Goal: Task Accomplishment & Management: Manage account settings

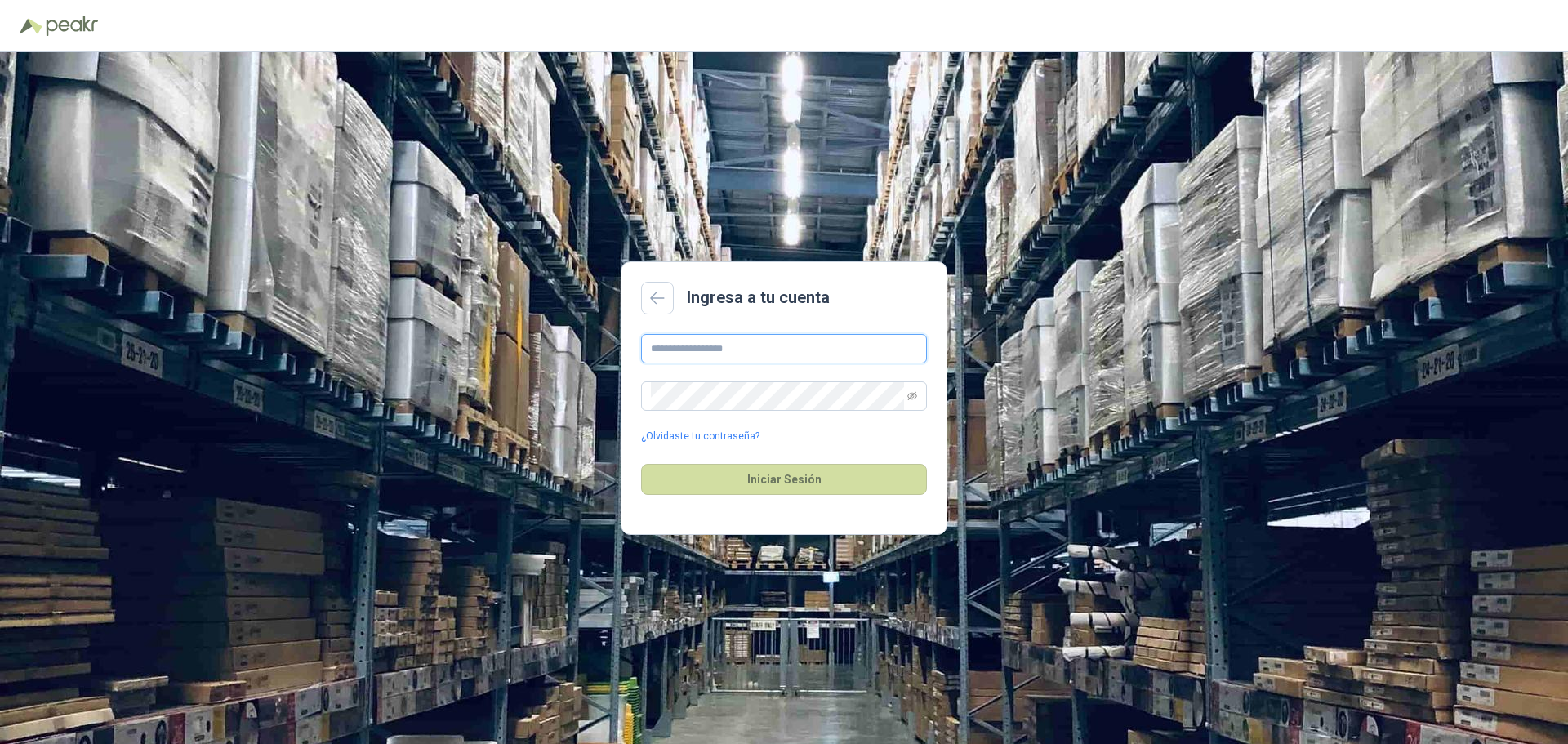
click at [723, 351] on input "text" at bounding box center [784, 348] width 286 height 29
type input "**********"
click at [692, 429] on link "¿Olvidaste tu contraseña?" at bounding box center [700, 436] width 119 height 15
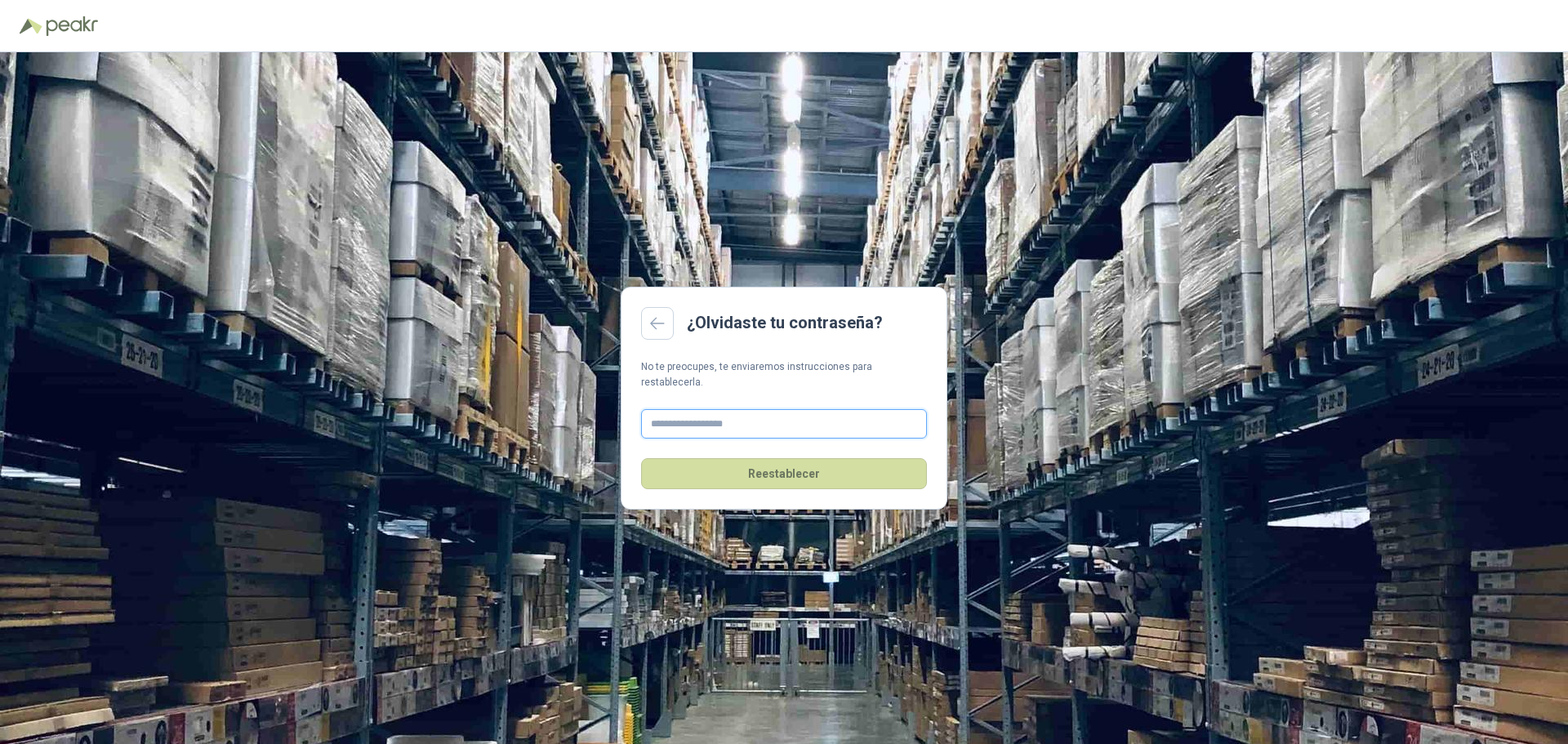
click at [710, 421] on input "text" at bounding box center [784, 423] width 286 height 29
type input "**********"
click at [767, 478] on button "Reestablecer" at bounding box center [784, 473] width 286 height 31
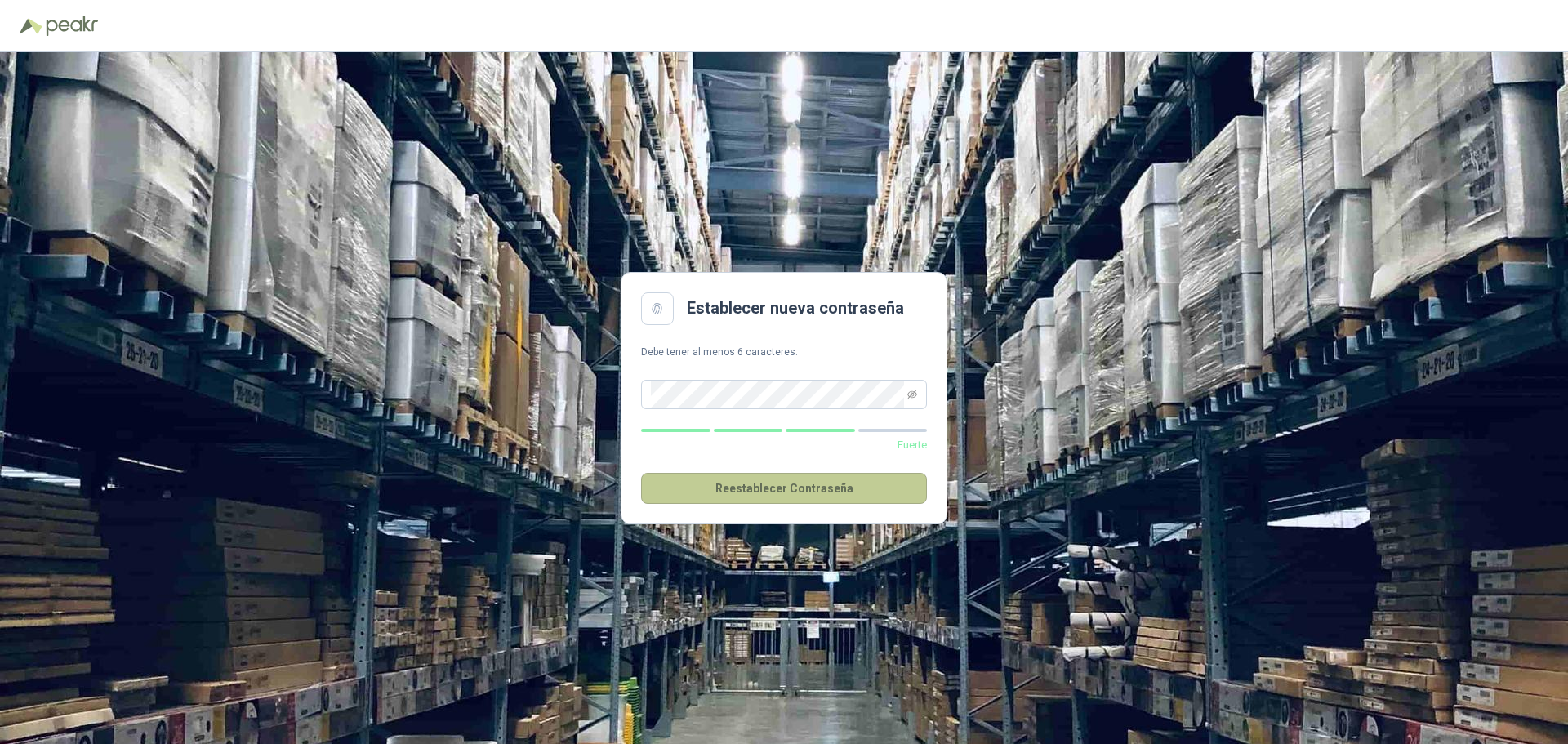
click at [825, 484] on button "Reestablecer Contraseña" at bounding box center [784, 488] width 286 height 31
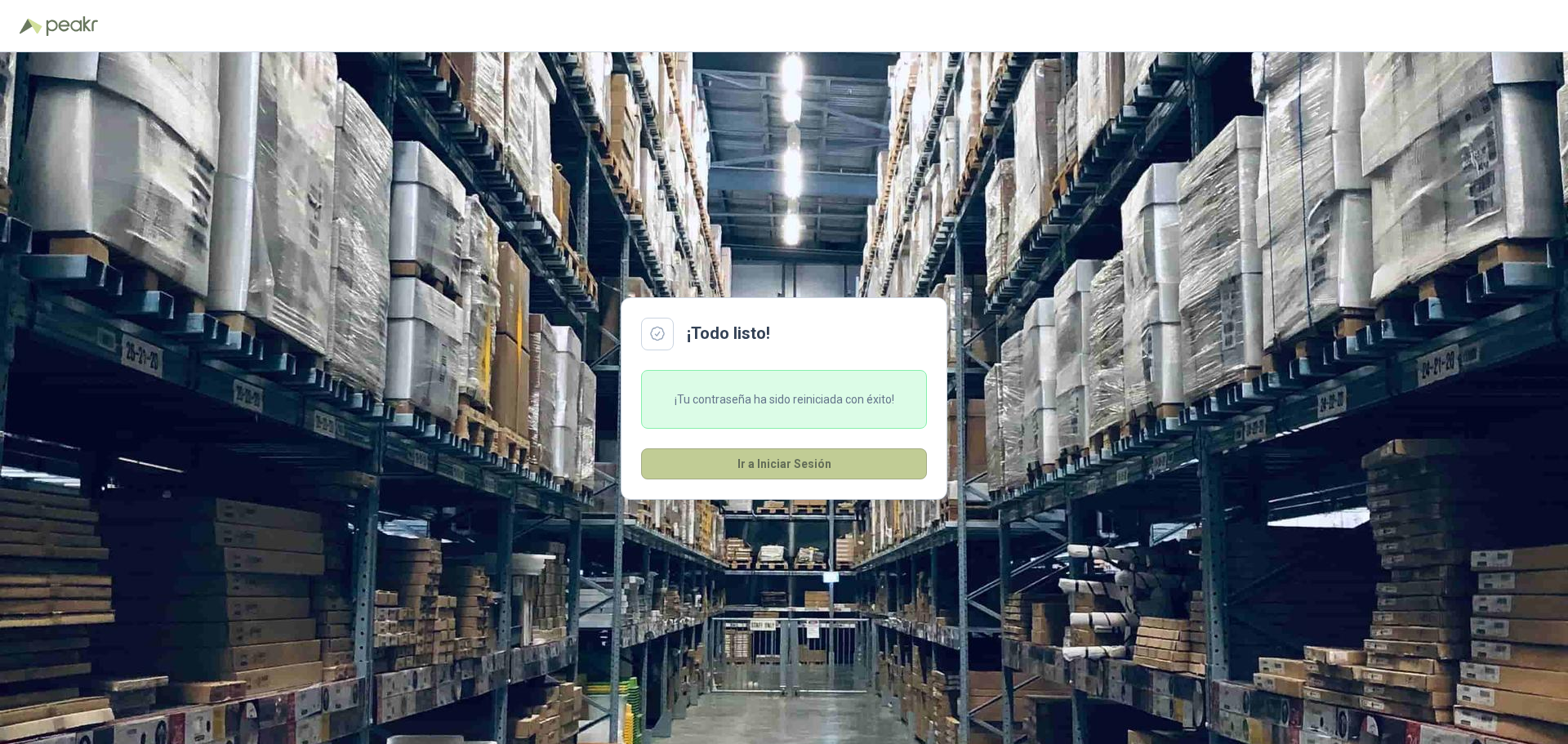
click at [781, 462] on button "Ir a Iniciar Sesión" at bounding box center [784, 463] width 286 height 31
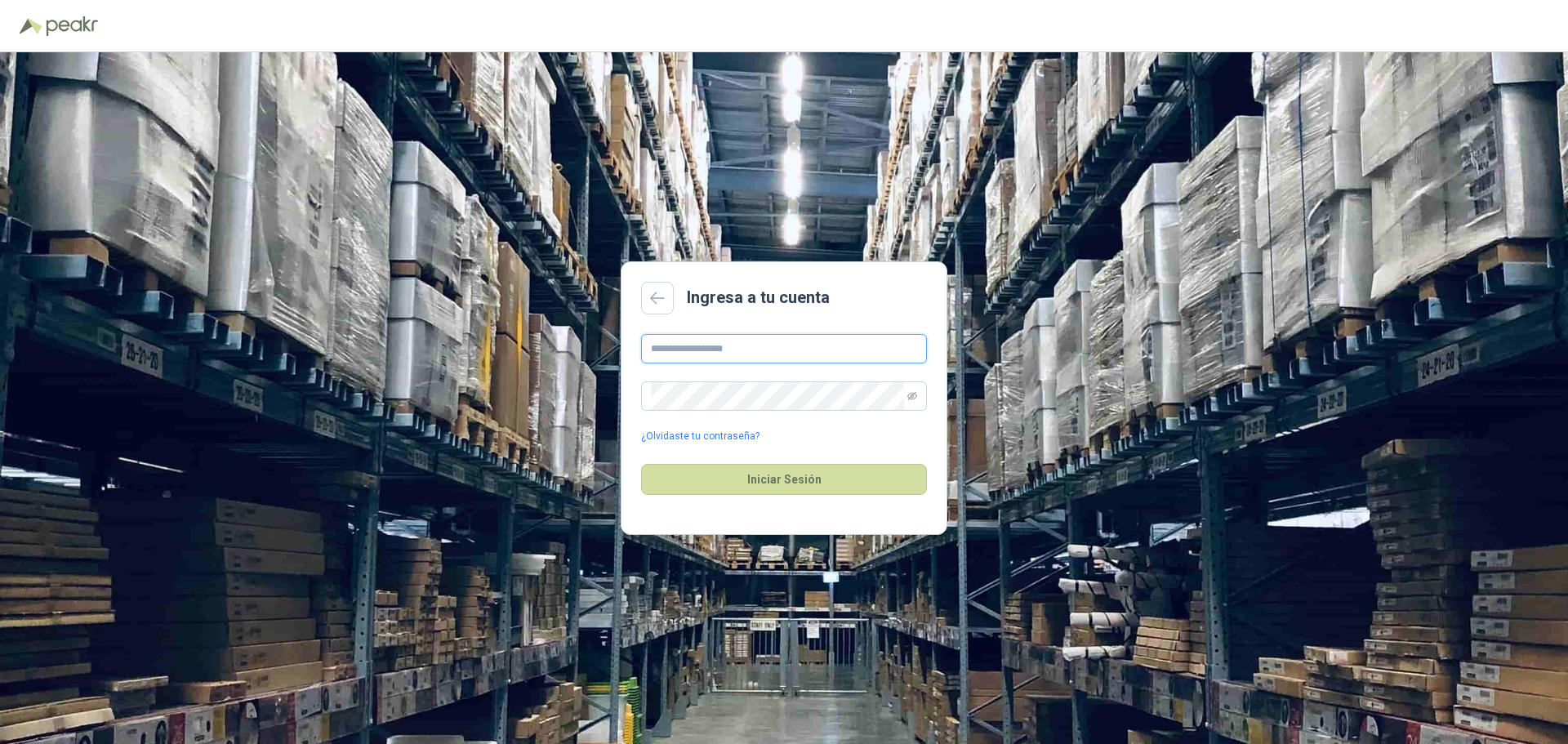
click at [747, 345] on input "text" at bounding box center [784, 348] width 286 height 29
type input "**********"
click at [824, 483] on button "Iniciar Sesión" at bounding box center [784, 478] width 286 height 31
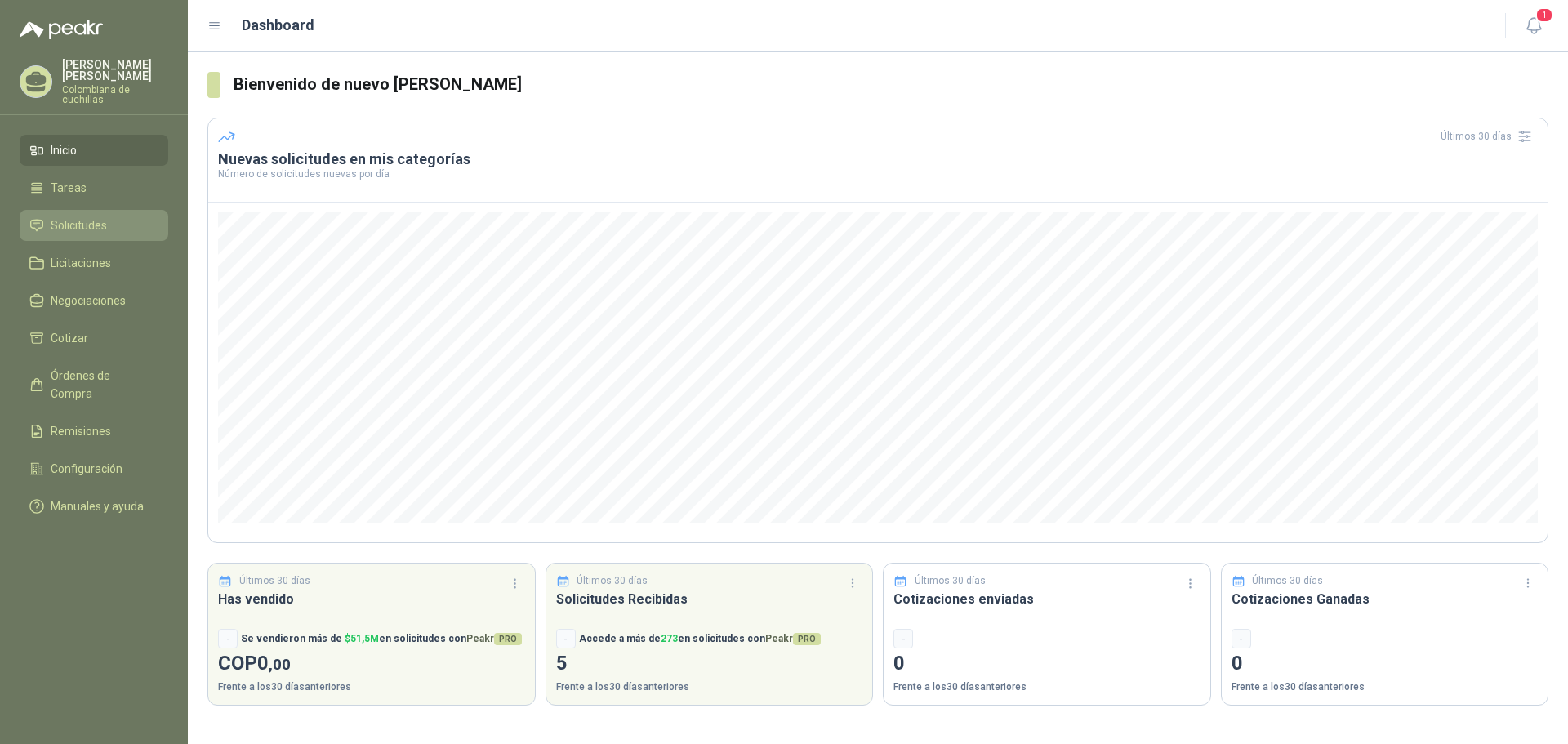
click at [114, 216] on li "Solicitudes" at bounding box center [93, 224] width 129 height 18
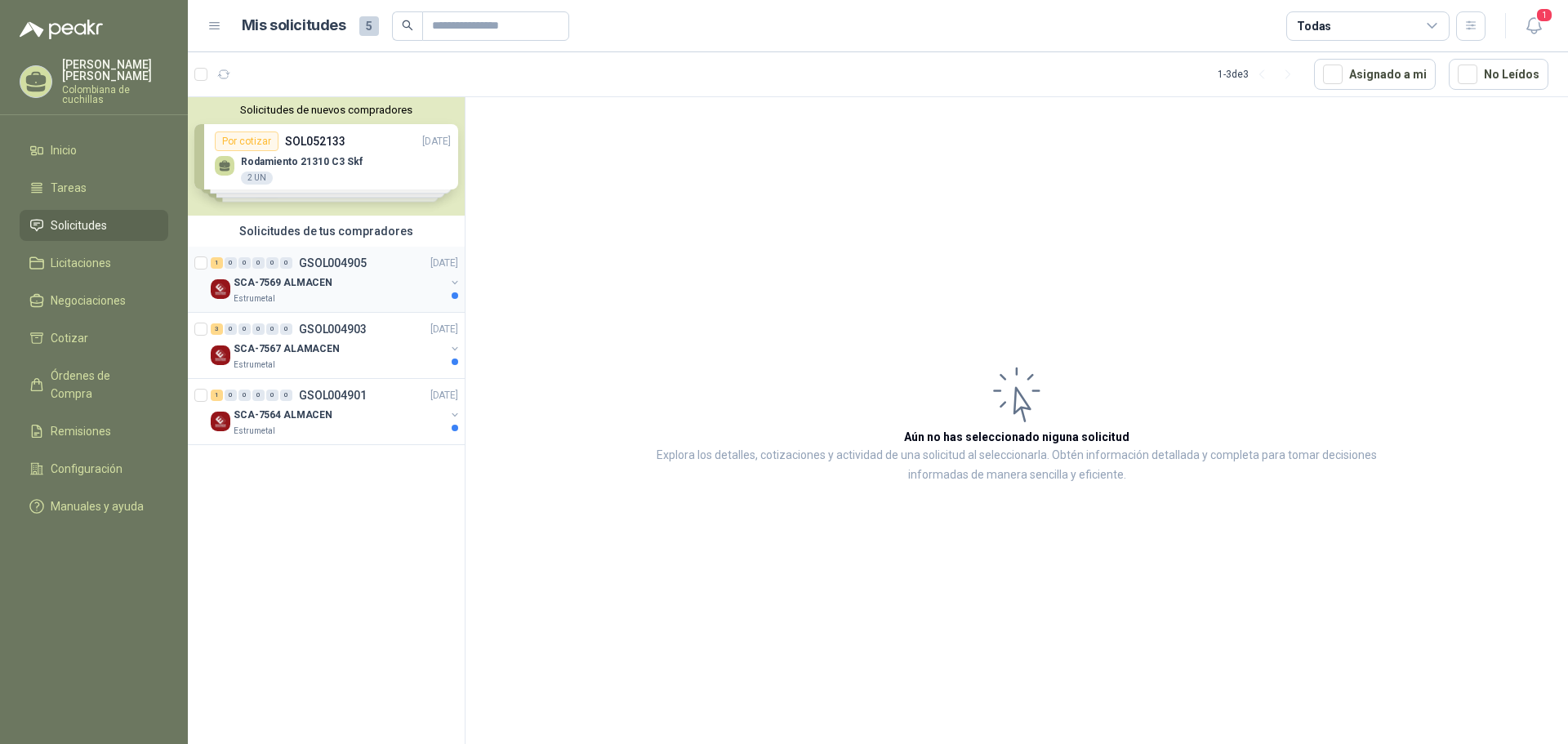
click at [379, 277] on div "SCA-7569 ALMACEN" at bounding box center [339, 282] width 211 height 19
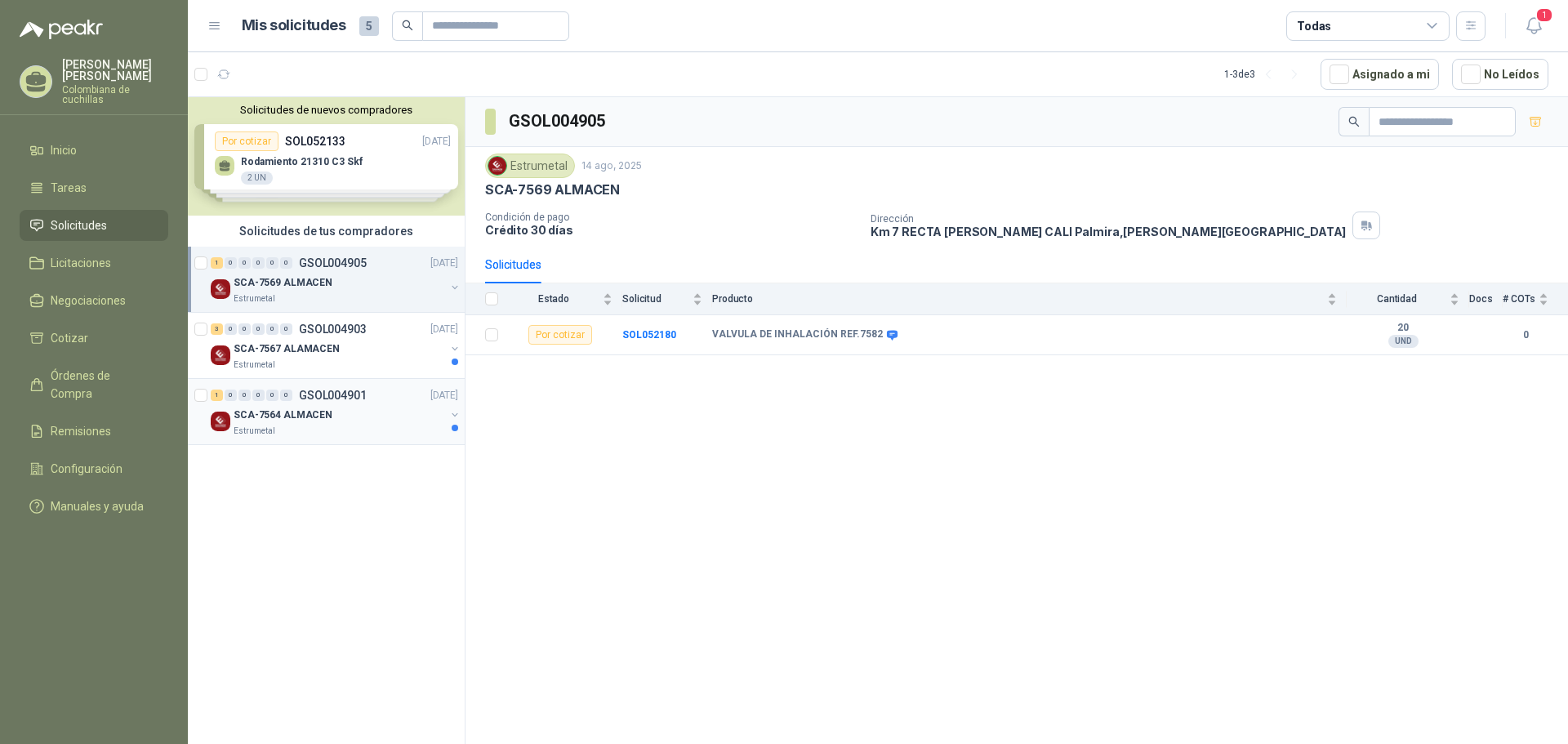
click at [351, 410] on div "SCA-7564 ALMACEN" at bounding box center [339, 414] width 211 height 19
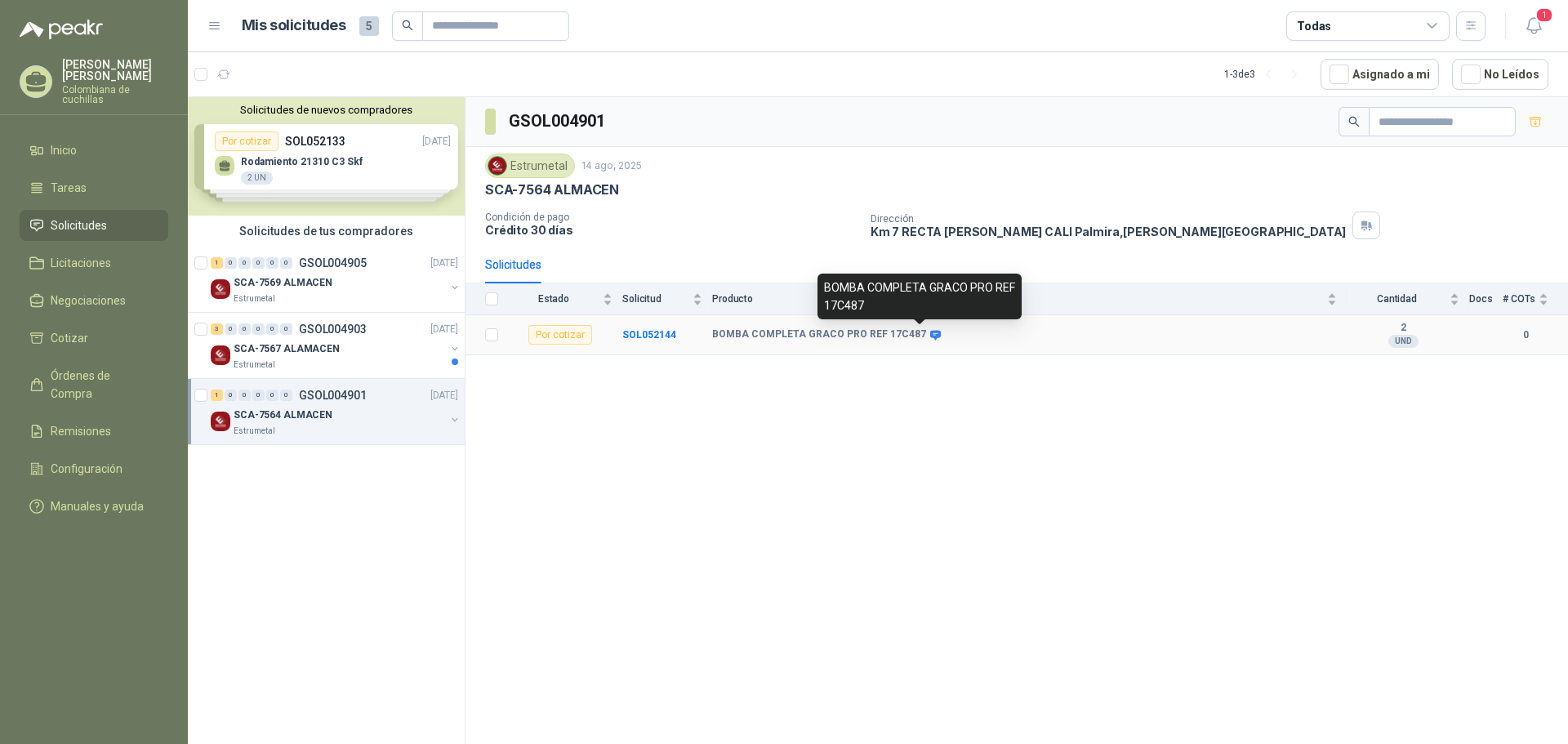
click at [930, 335] on icon at bounding box center [935, 335] width 11 height 10
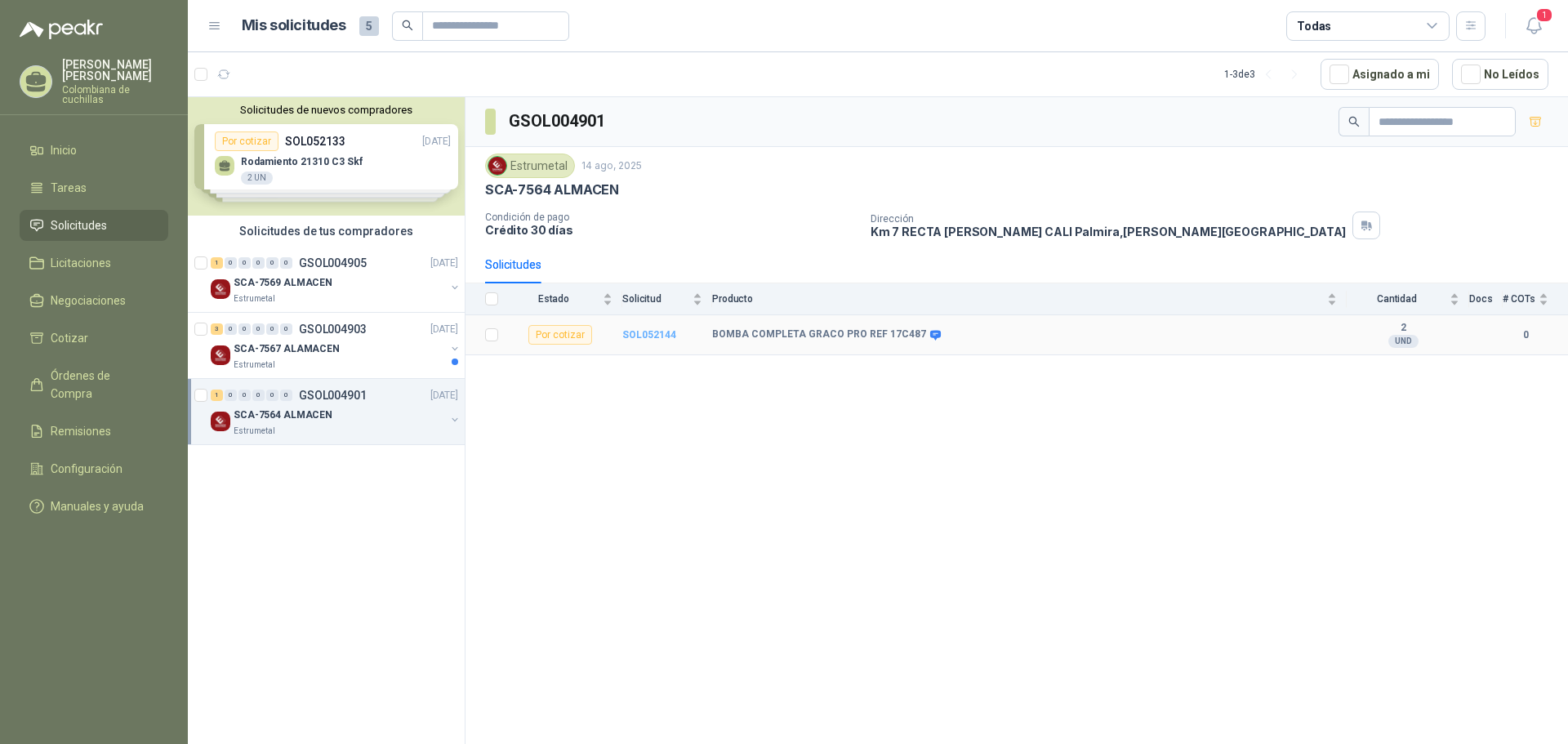
click at [635, 336] on b "SOL052144" at bounding box center [649, 335] width 54 height 12
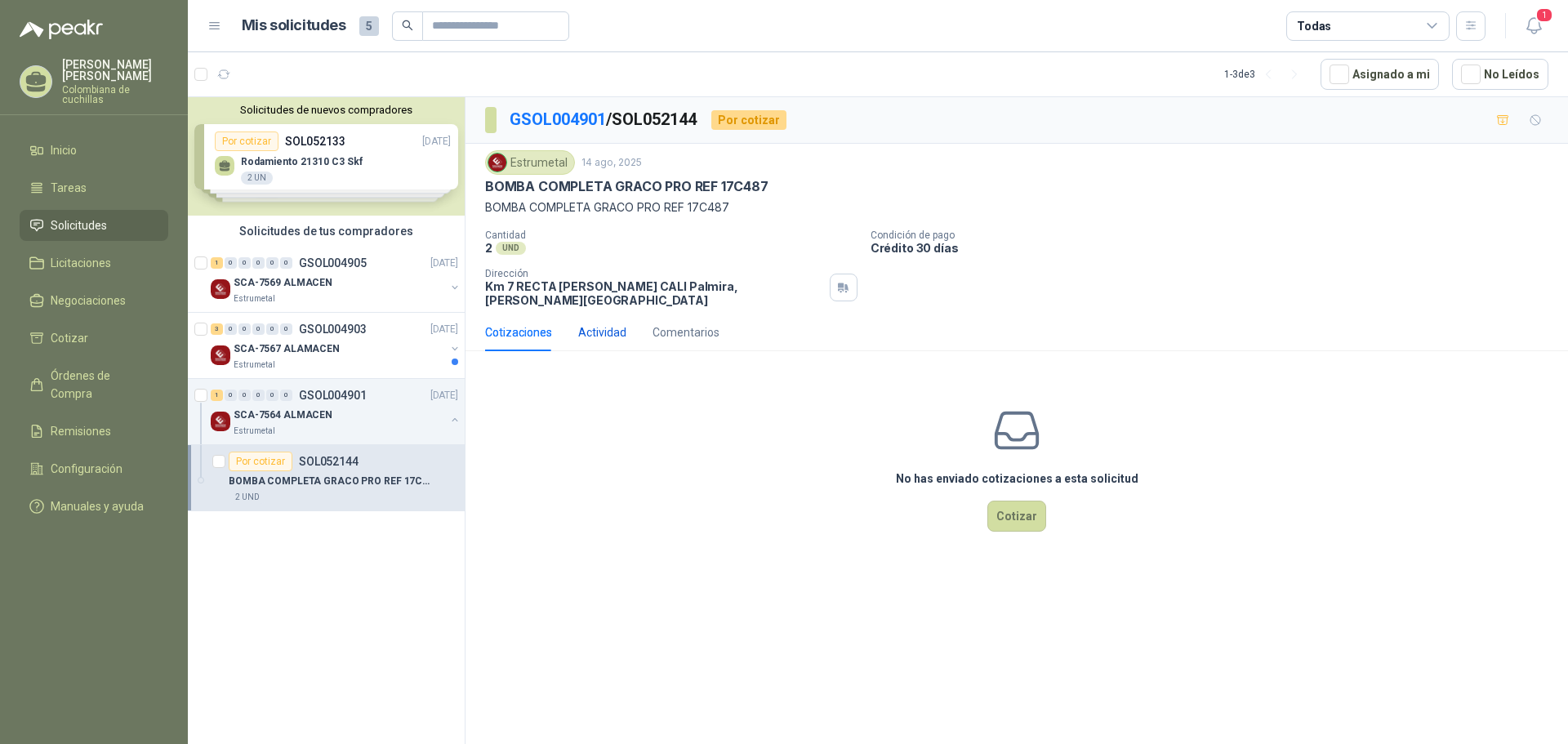
click at [606, 323] on div "Actividad" at bounding box center [601, 331] width 48 height 18
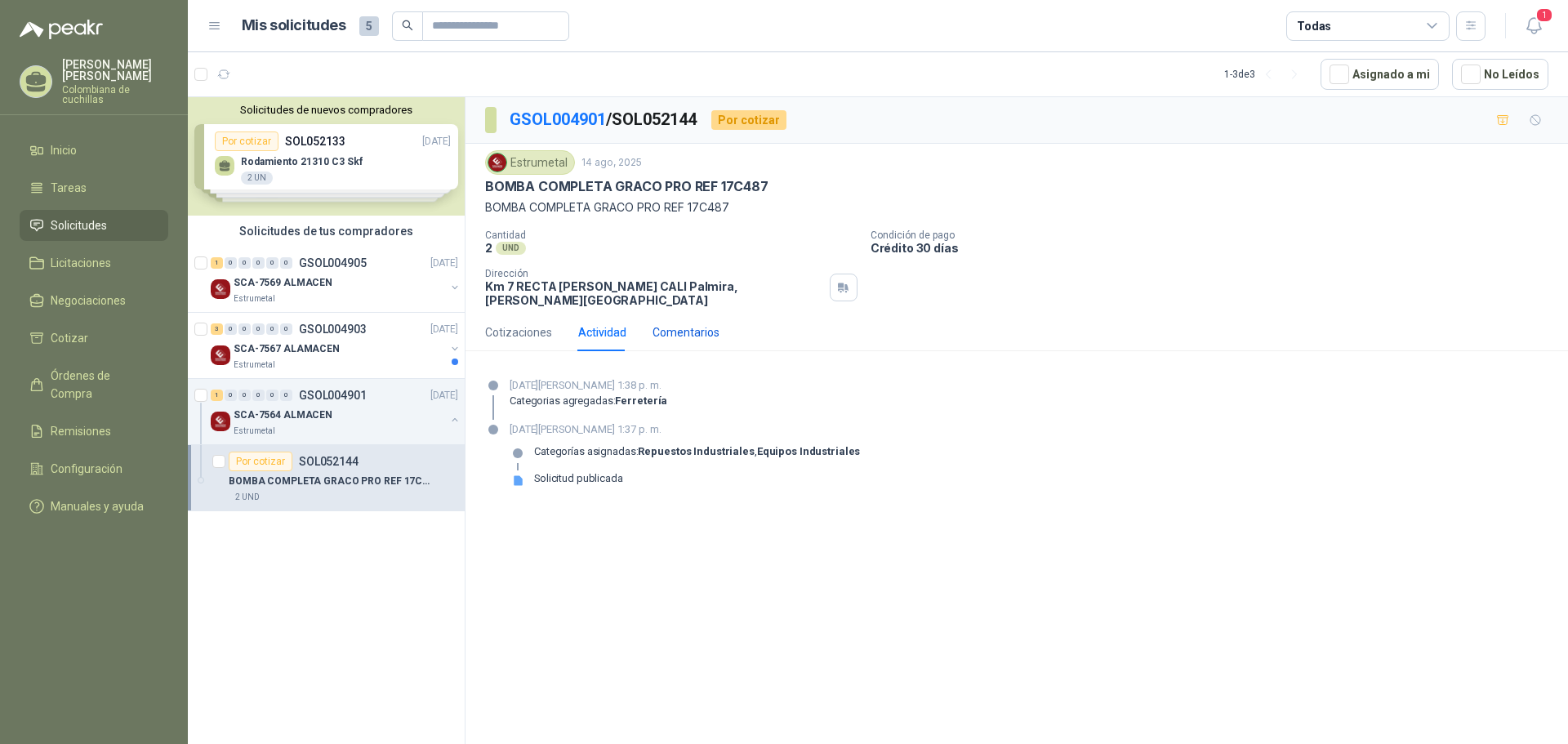
click at [676, 323] on div "Comentarios" at bounding box center [686, 331] width 67 height 18
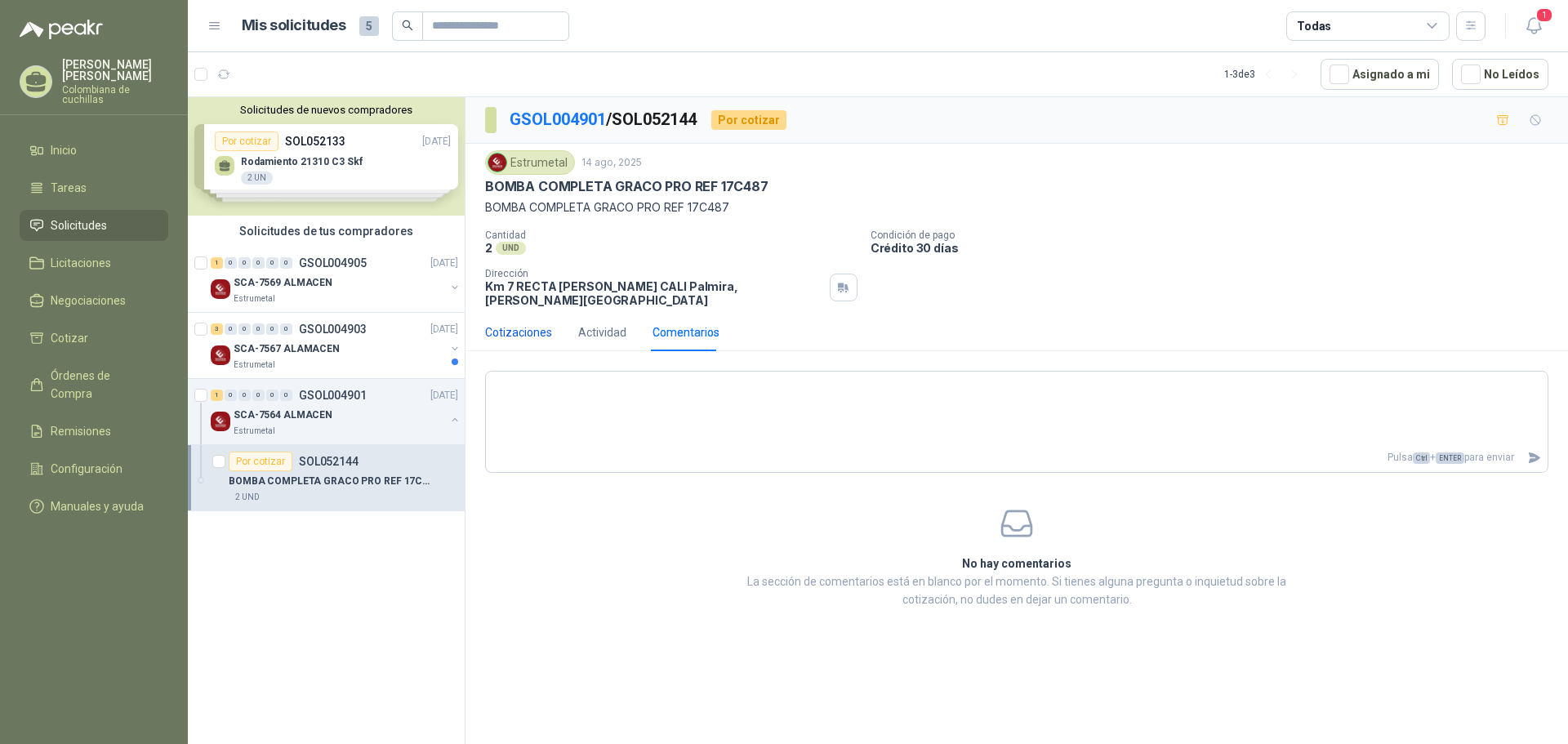
click at [531, 323] on div "Cotizaciones" at bounding box center [519, 331] width 67 height 18
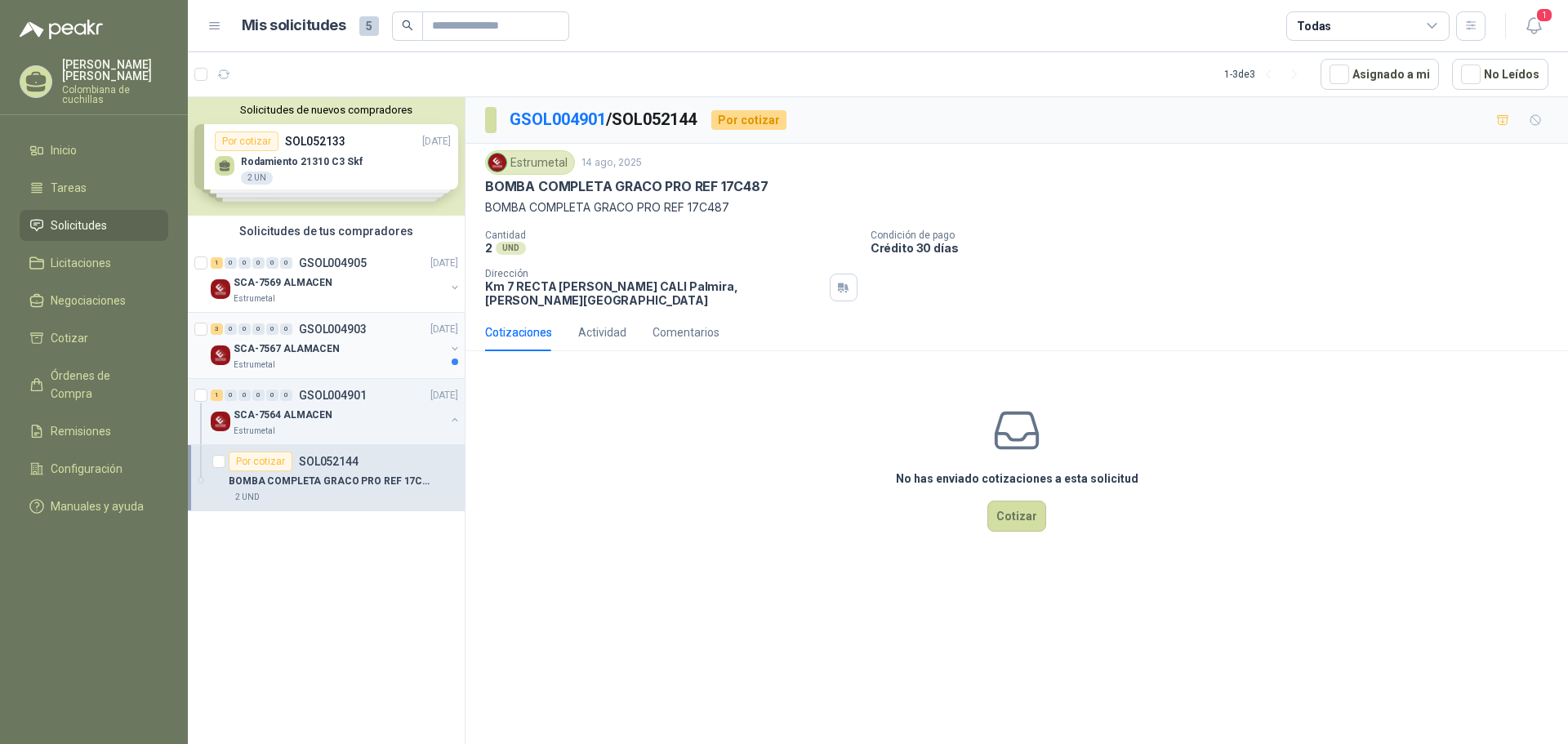
click at [354, 336] on div "3 0 0 0 0 0 GSOL004903 14/08/25" at bounding box center [336, 329] width 251 height 19
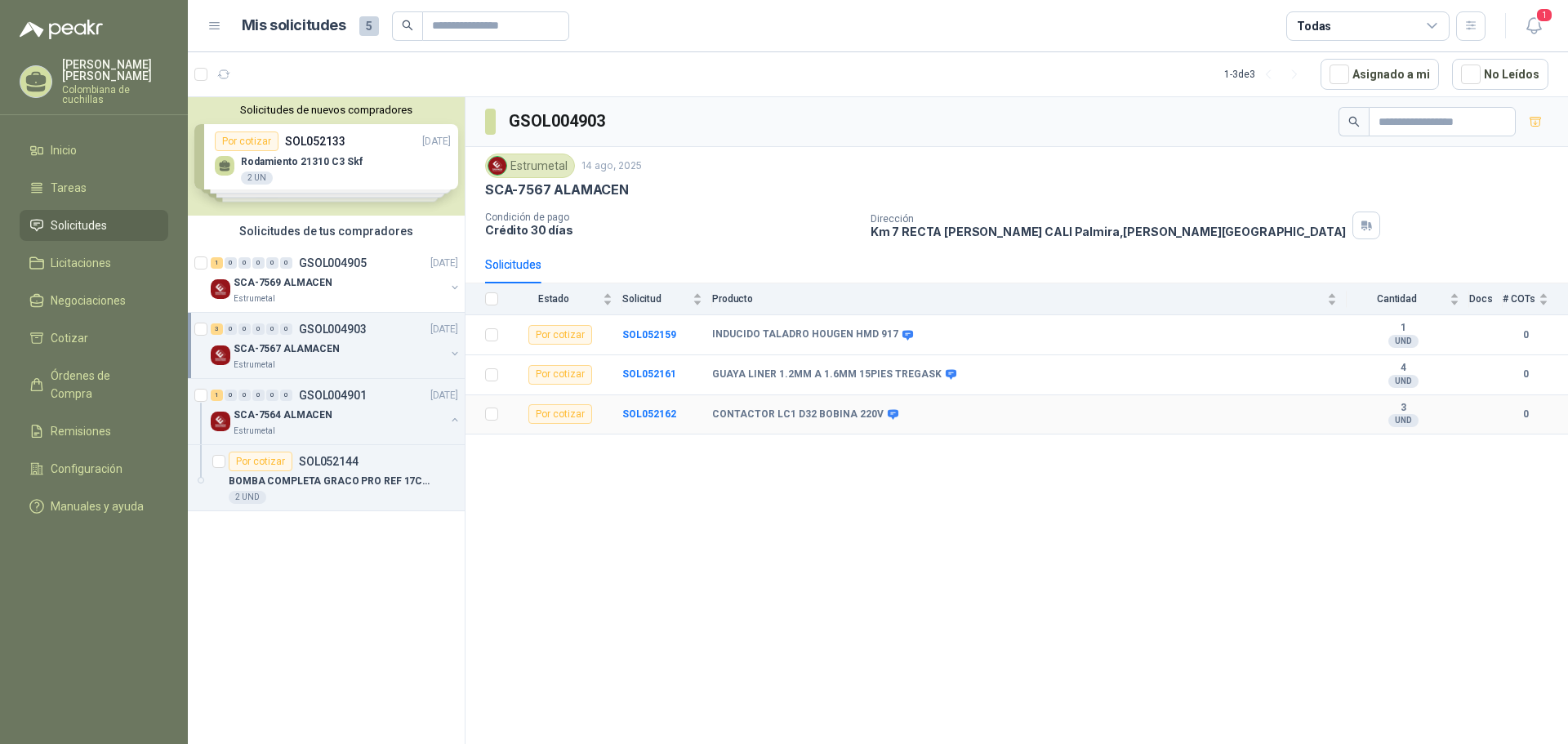
click at [789, 413] on b "CONTACTOR LC1 D32 BOBINA 220V" at bounding box center [798, 414] width 172 height 13
click at [887, 416] on icon at bounding box center [893, 414] width 11 height 10
click at [638, 409] on b "SOL052162" at bounding box center [649, 414] width 54 height 12
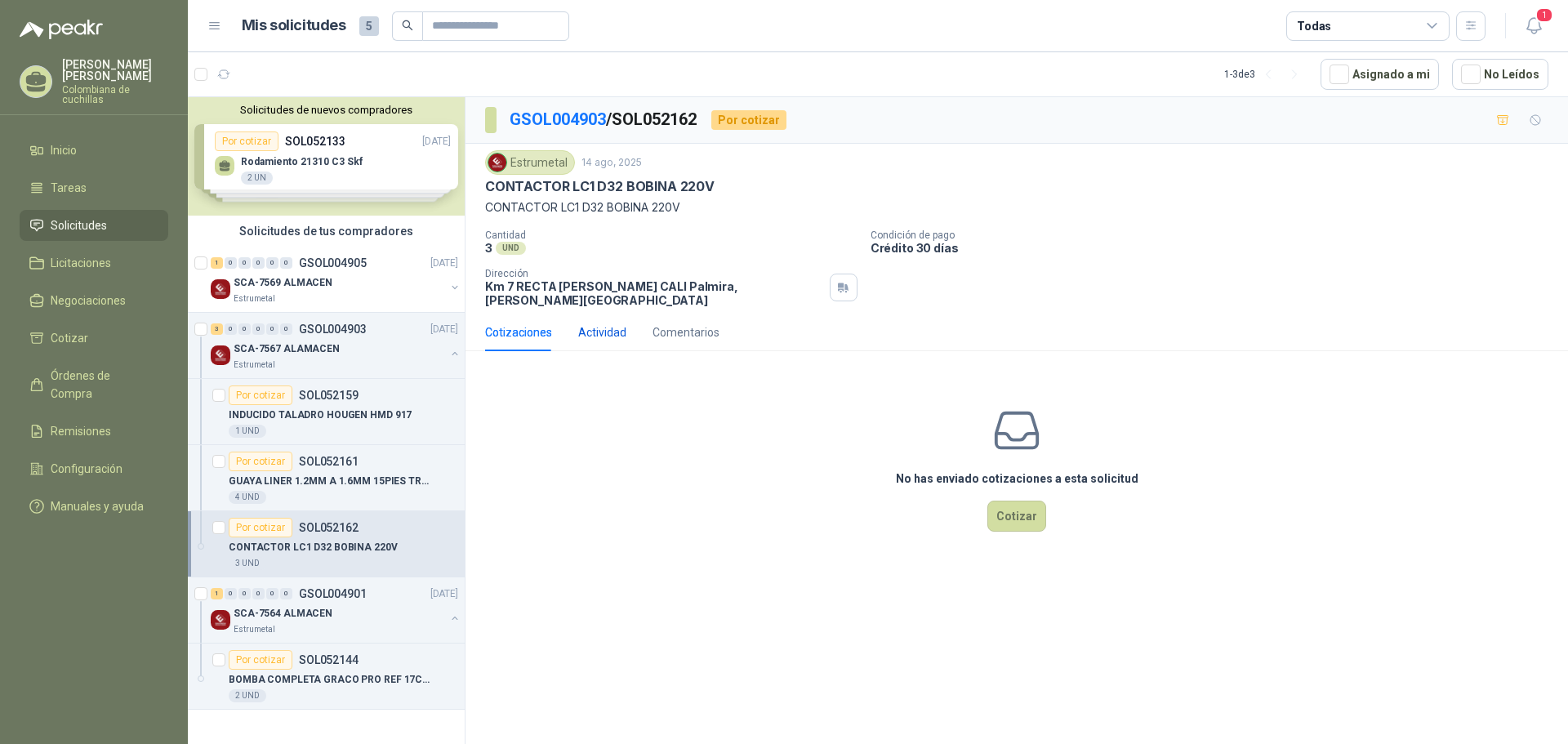
click at [600, 323] on div "Actividad" at bounding box center [601, 331] width 48 height 18
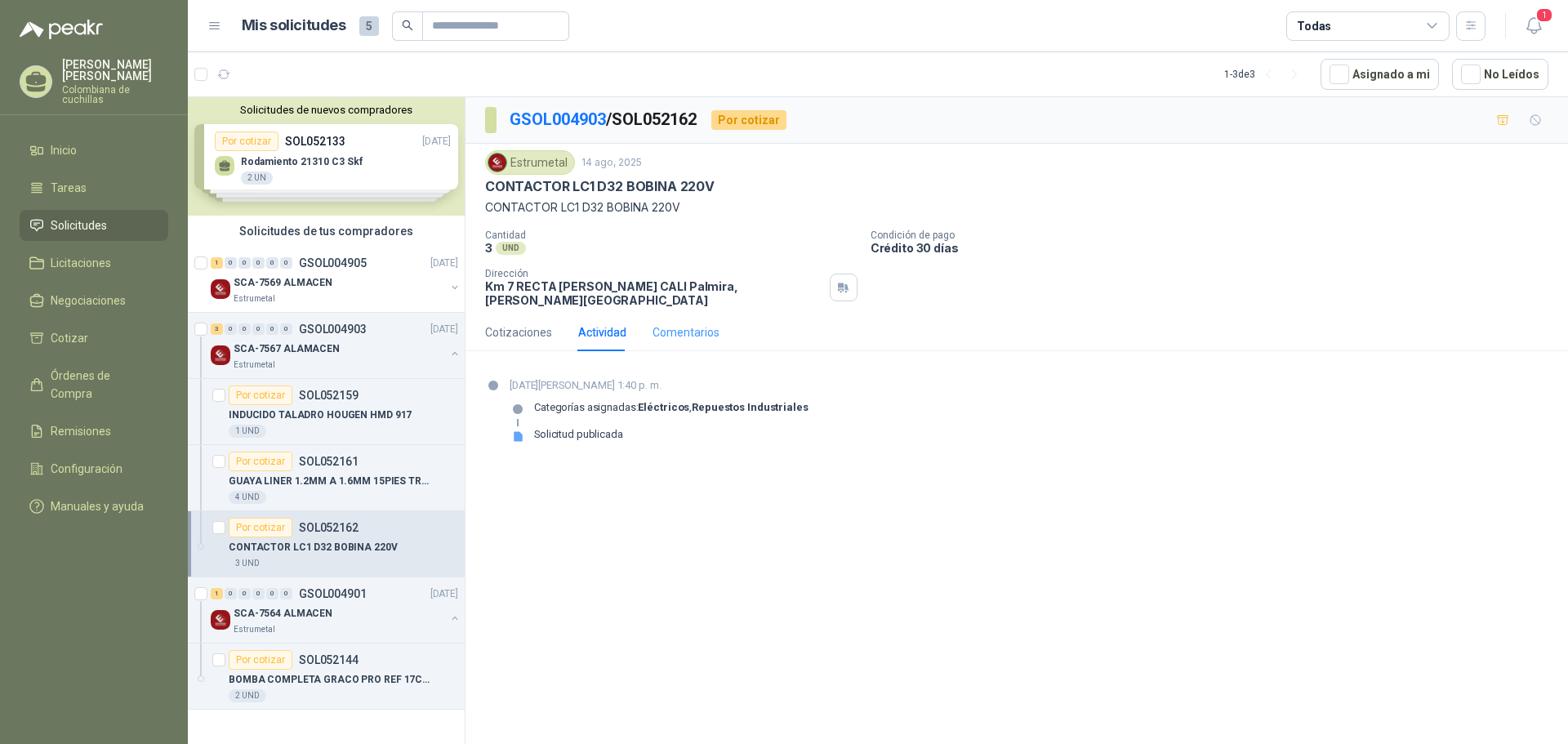
click at [672, 314] on div "Comentarios" at bounding box center [686, 332] width 67 height 38
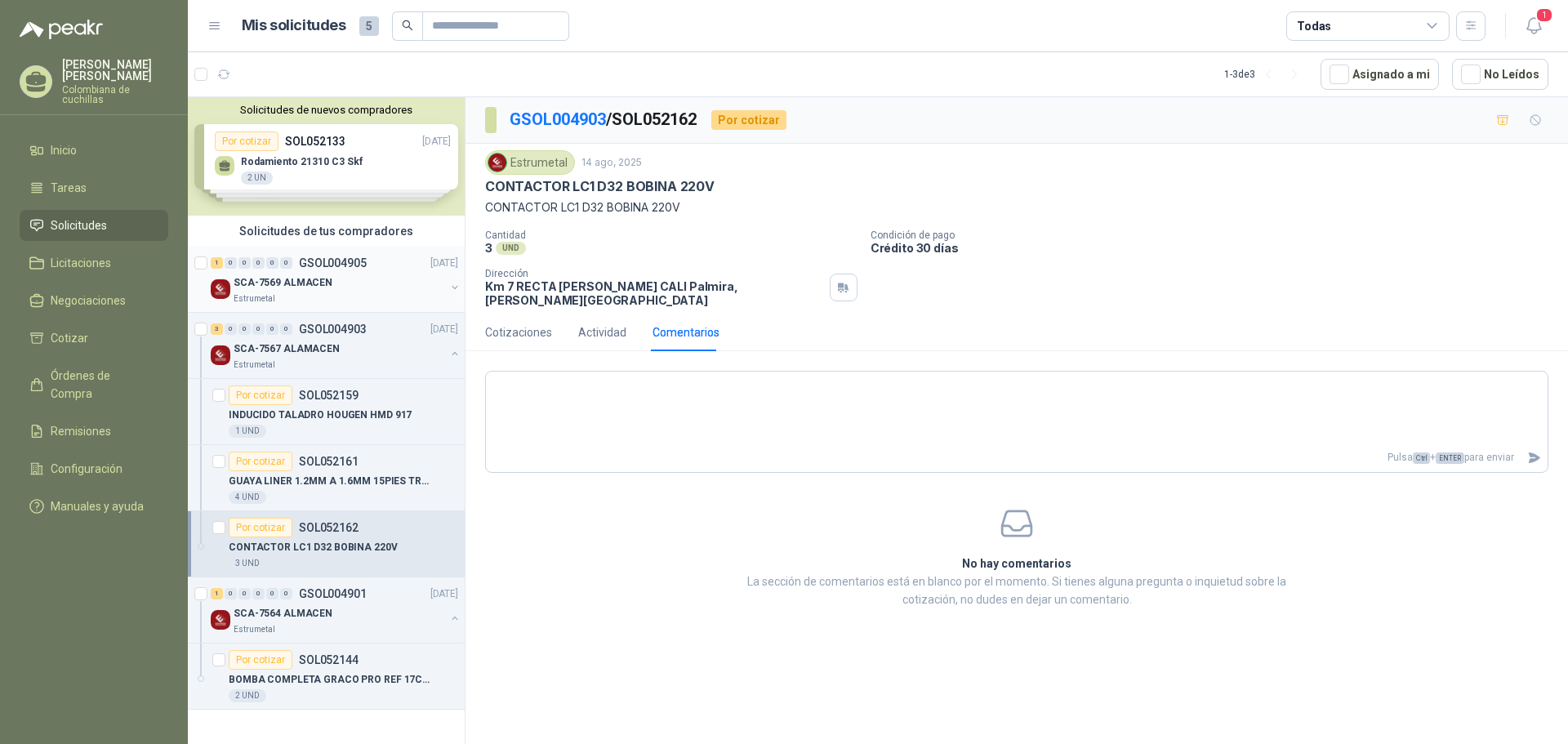
click at [353, 281] on div "SCA-7569 ALMACEN" at bounding box center [339, 282] width 211 height 19
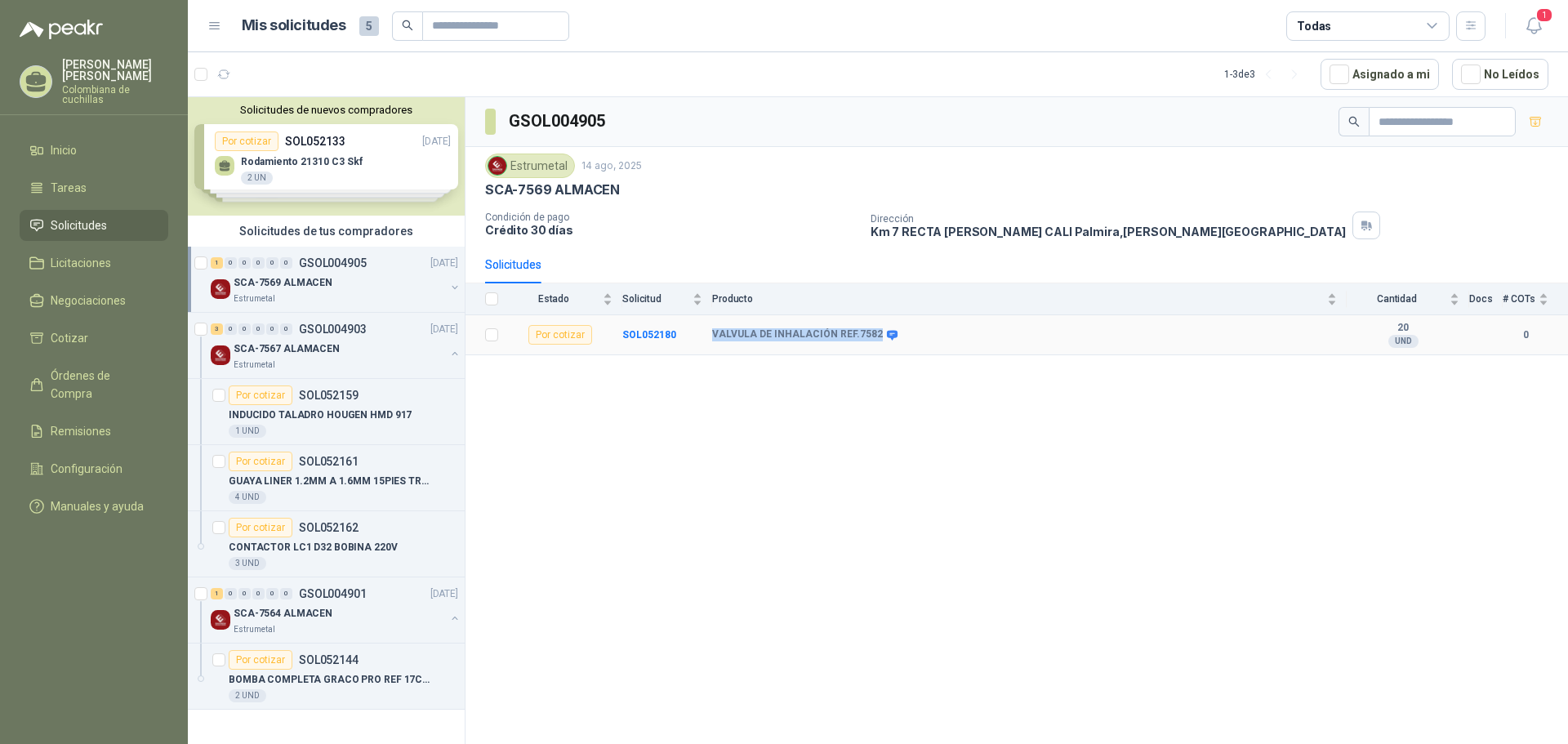
drag, startPoint x: 871, startPoint y: 335, endPoint x: 689, endPoint y: 347, distance: 182.4
click at [689, 347] on tr "Por cotizar SOL052180 VALVULA DE INHALACIÓN REF.7582 20 UND  0" at bounding box center [1016, 335] width 1103 height 40
copy tr "VALVULA DE INHALACIÓN REF.7582"
click at [647, 338] on b "SOL052180" at bounding box center [649, 335] width 54 height 12
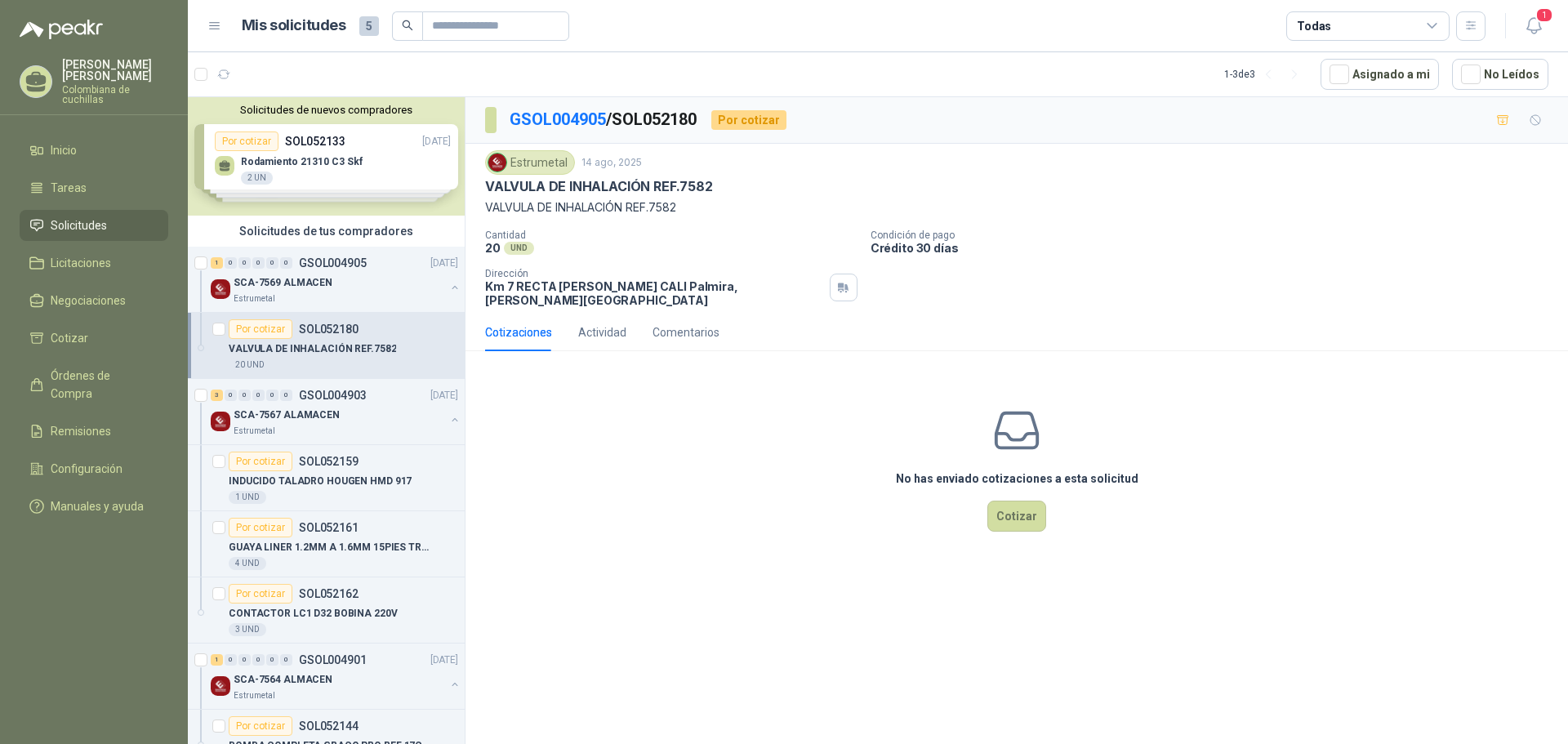
click at [362, 171] on div "Solicitudes de nuevos compradores Por cotizar SOL052133 14/08/25 Rodamiento 213…" at bounding box center [326, 156] width 277 height 119
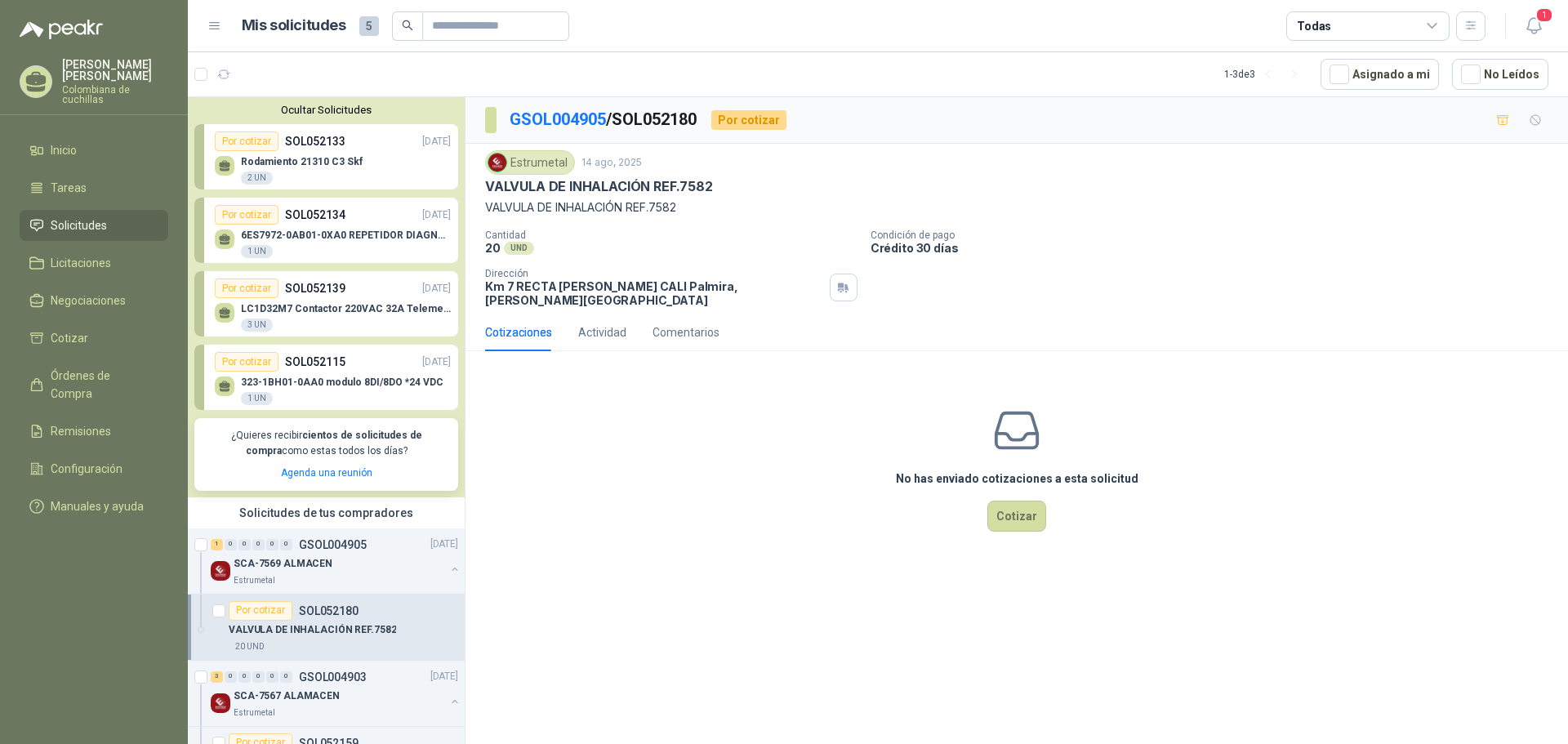
click at [362, 171] on div "Rodamiento 21310 C3 Skf 2 UN" at bounding box center [332, 168] width 236 height 34
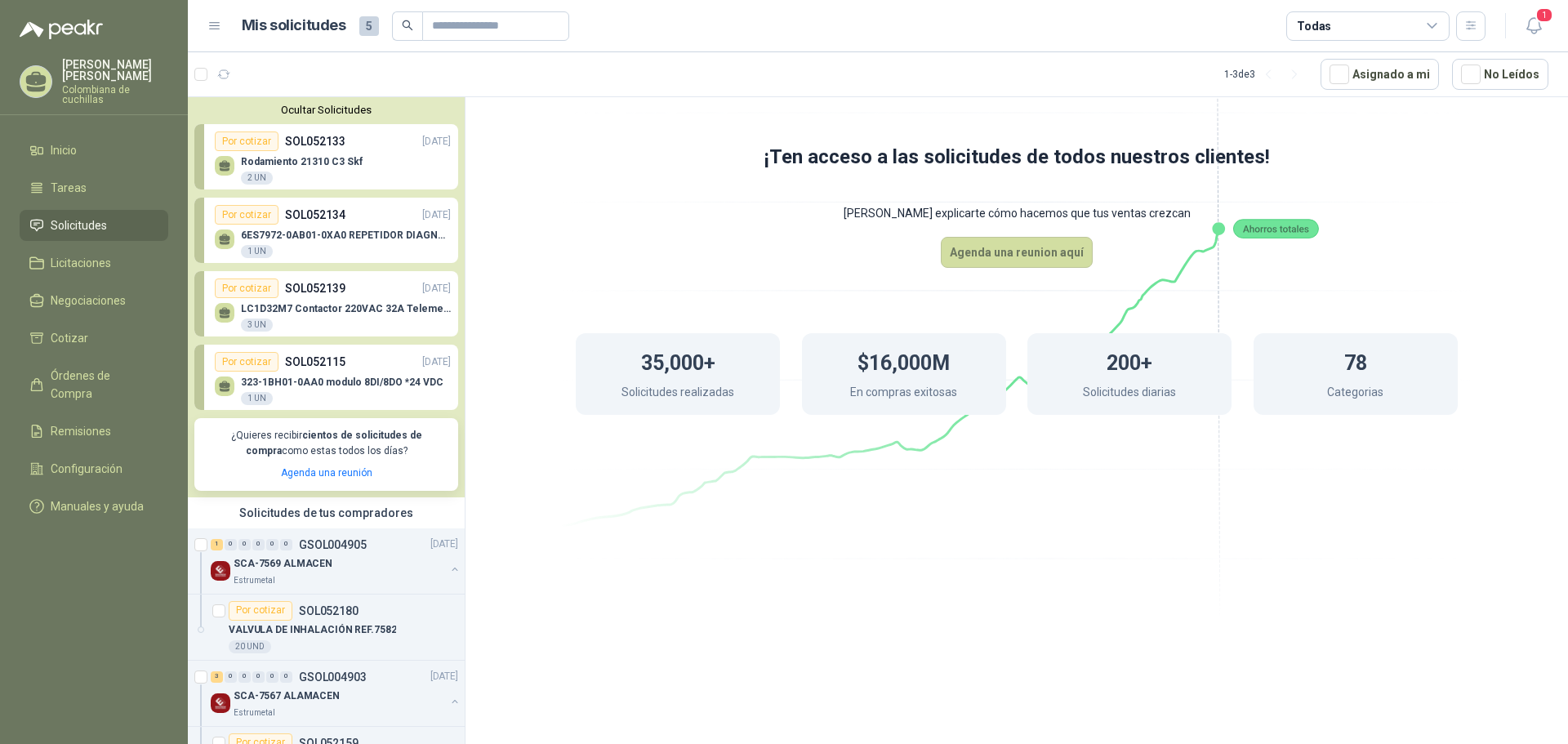
scroll to position [163, 0]
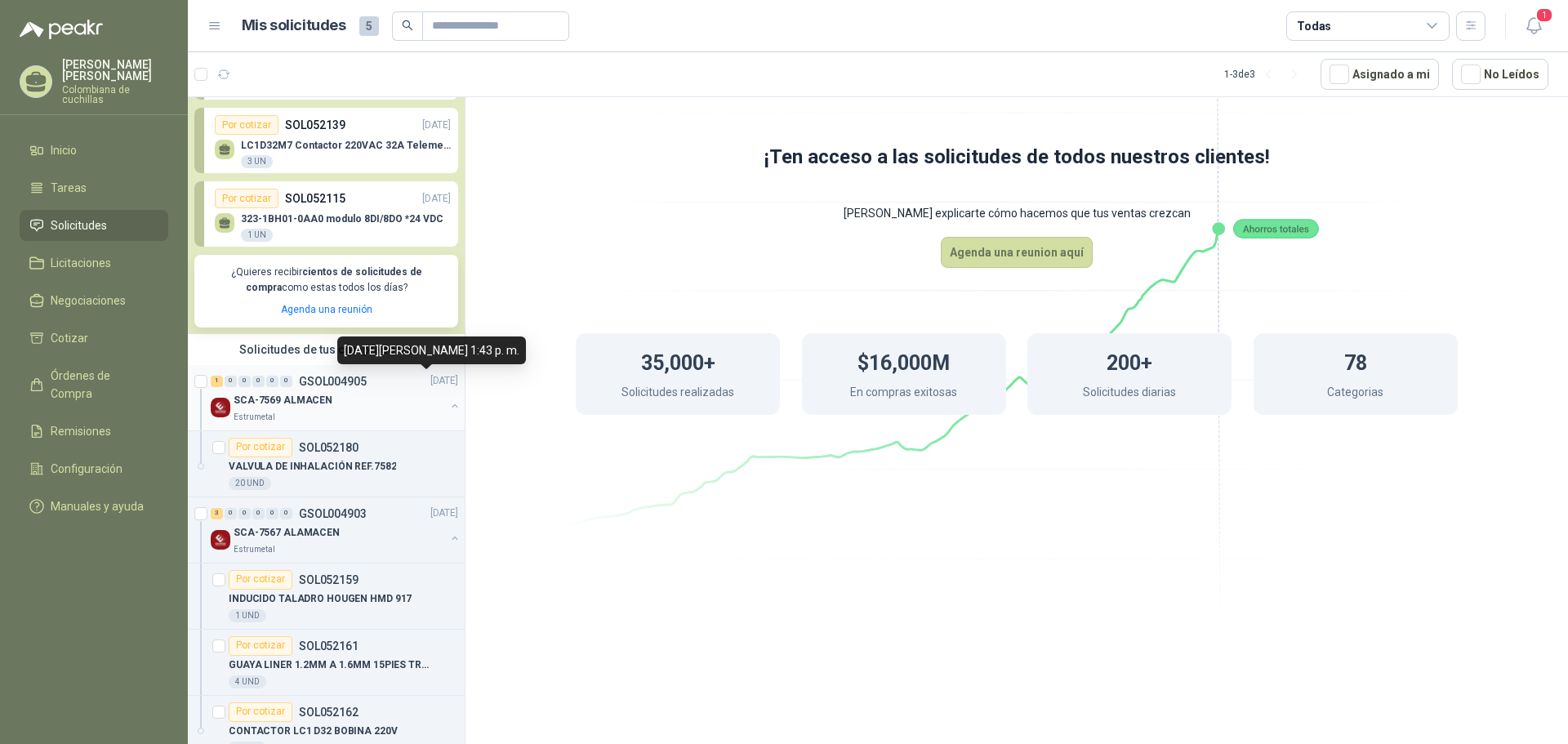
click at [431, 383] on p "14/08/25" at bounding box center [444, 381] width 28 height 15
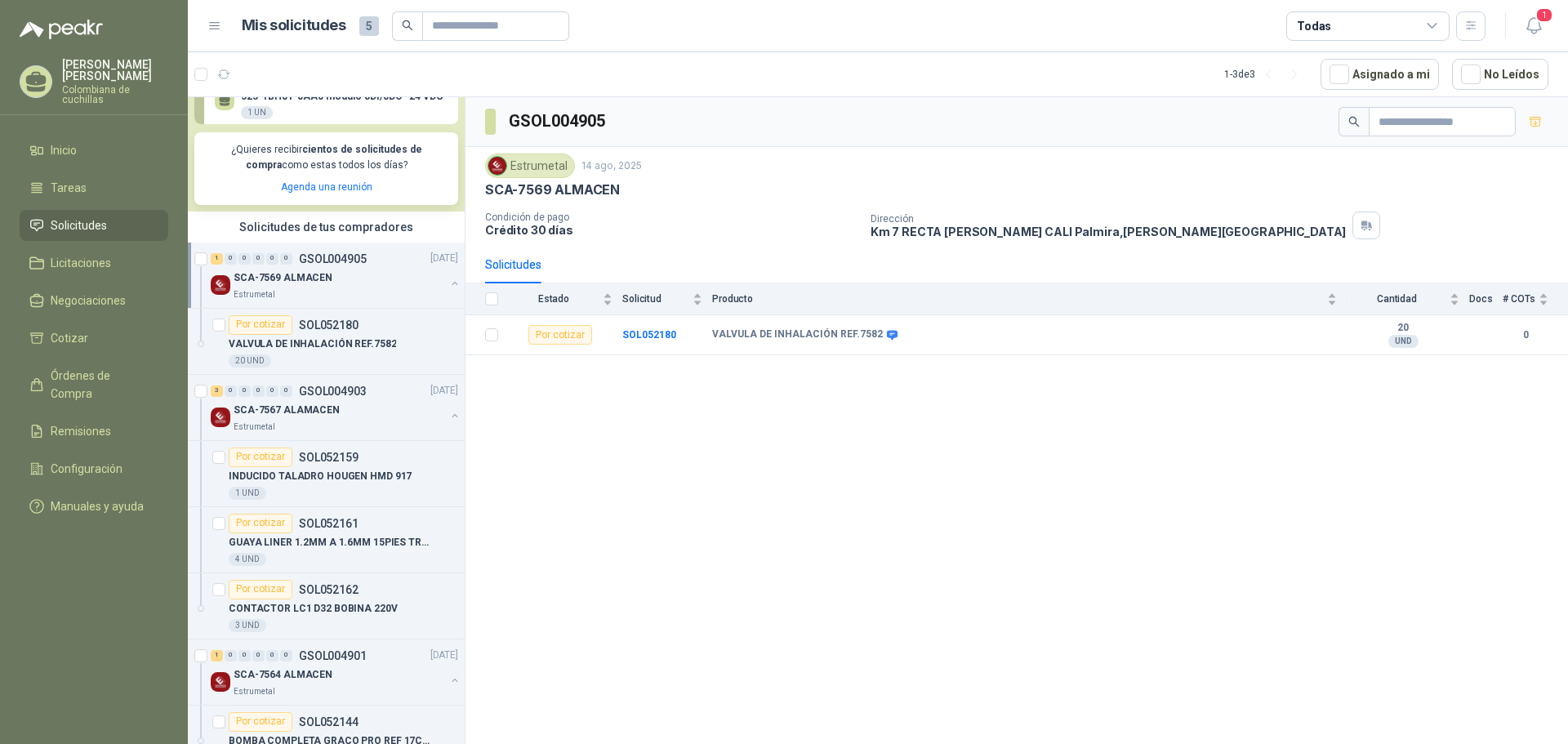
scroll to position [326, 0]
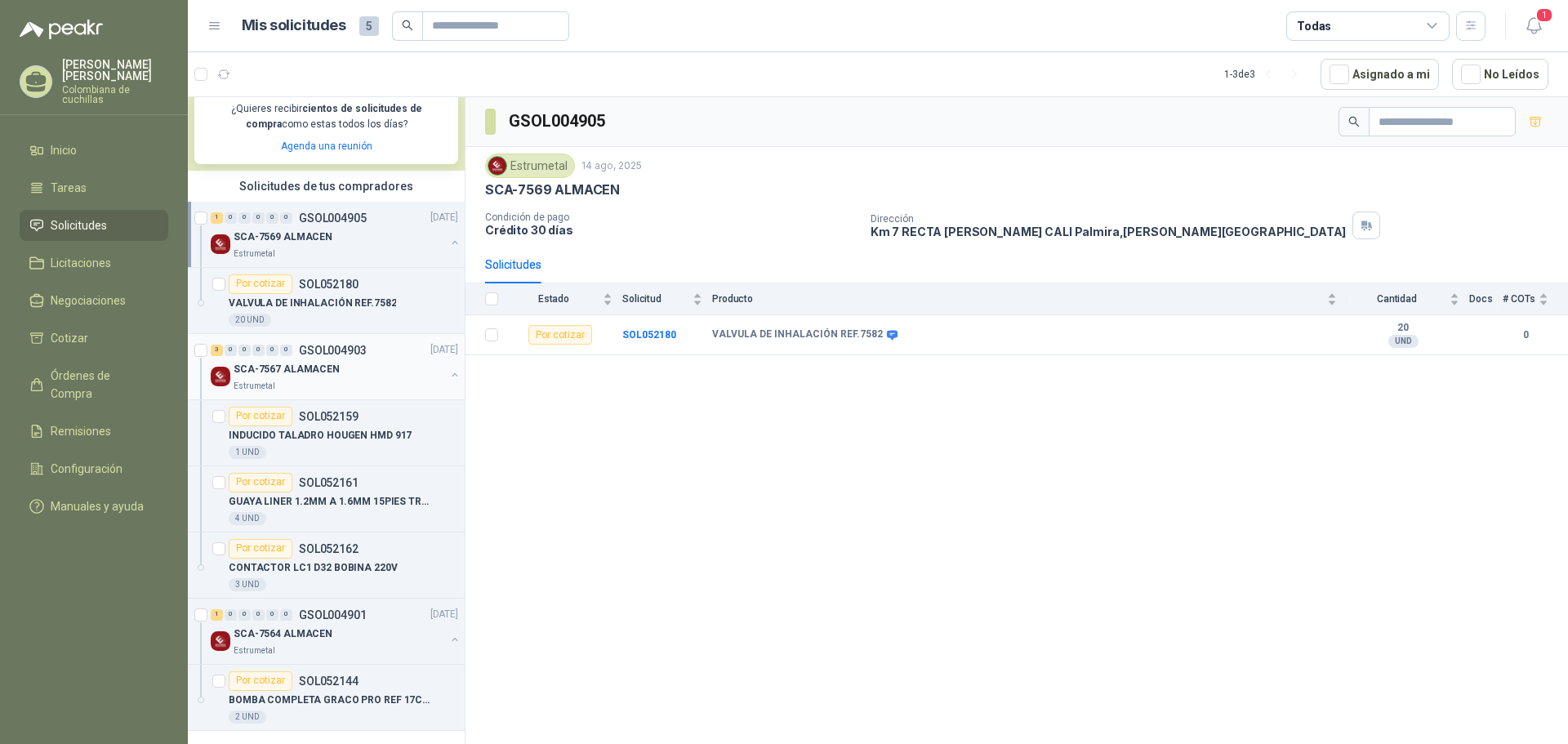
click at [326, 372] on p "SCA-7567 ALAMACEN" at bounding box center [287, 369] width 106 height 15
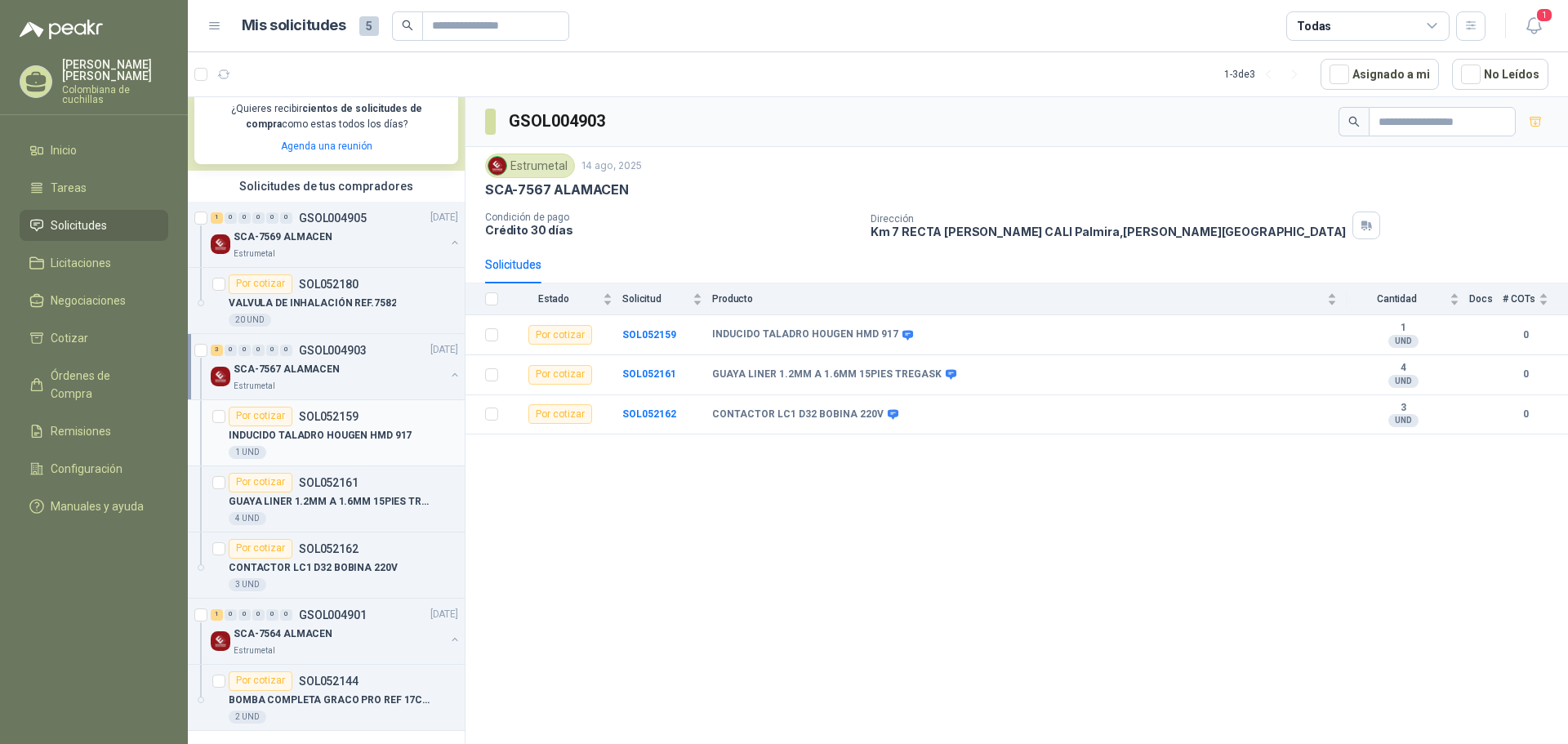
click at [342, 432] on p "INDUCIDO TALADRO HOUGEN HMD 917" at bounding box center [320, 435] width 183 height 15
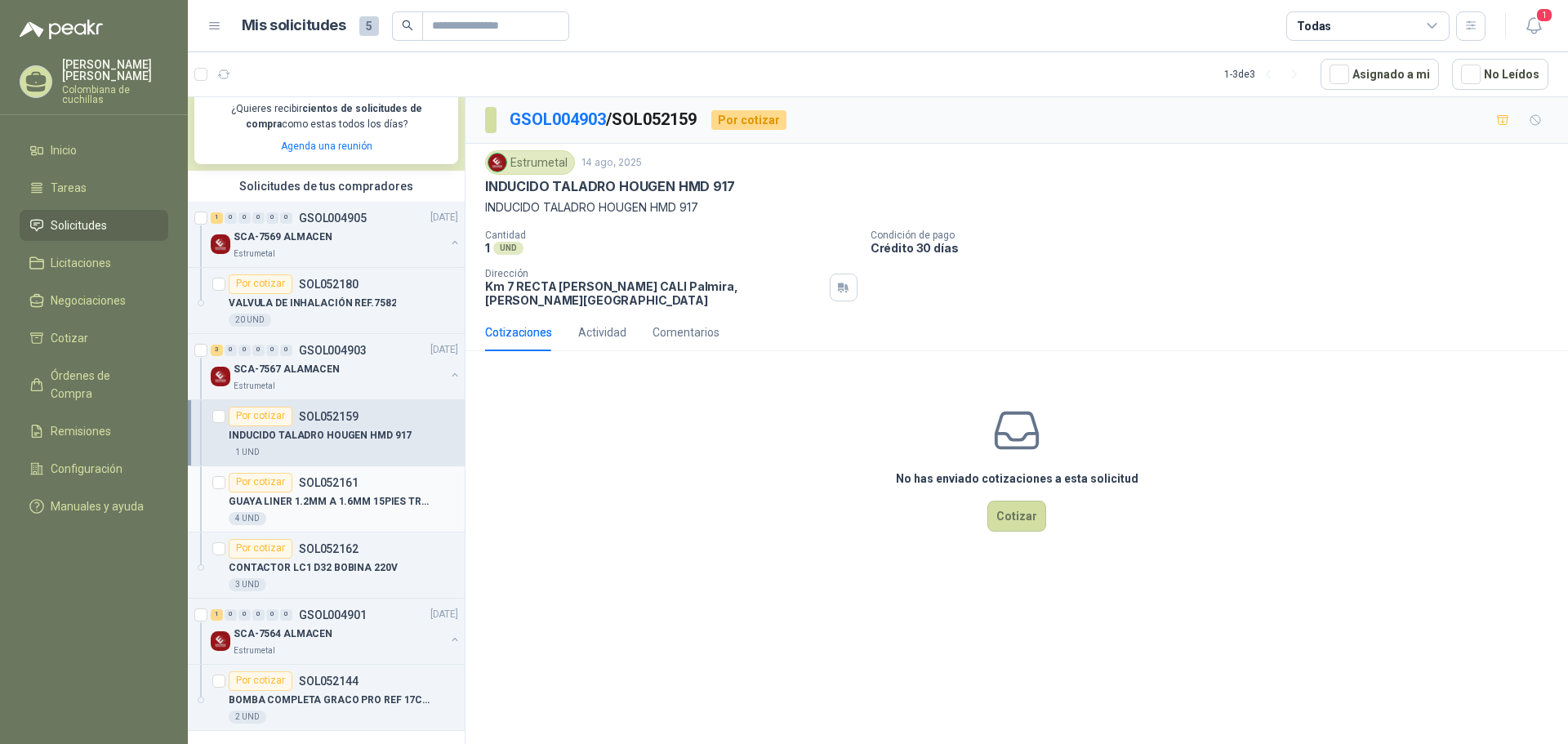
click at [353, 491] on div "Por cotizar SOL052161" at bounding box center [294, 482] width 130 height 19
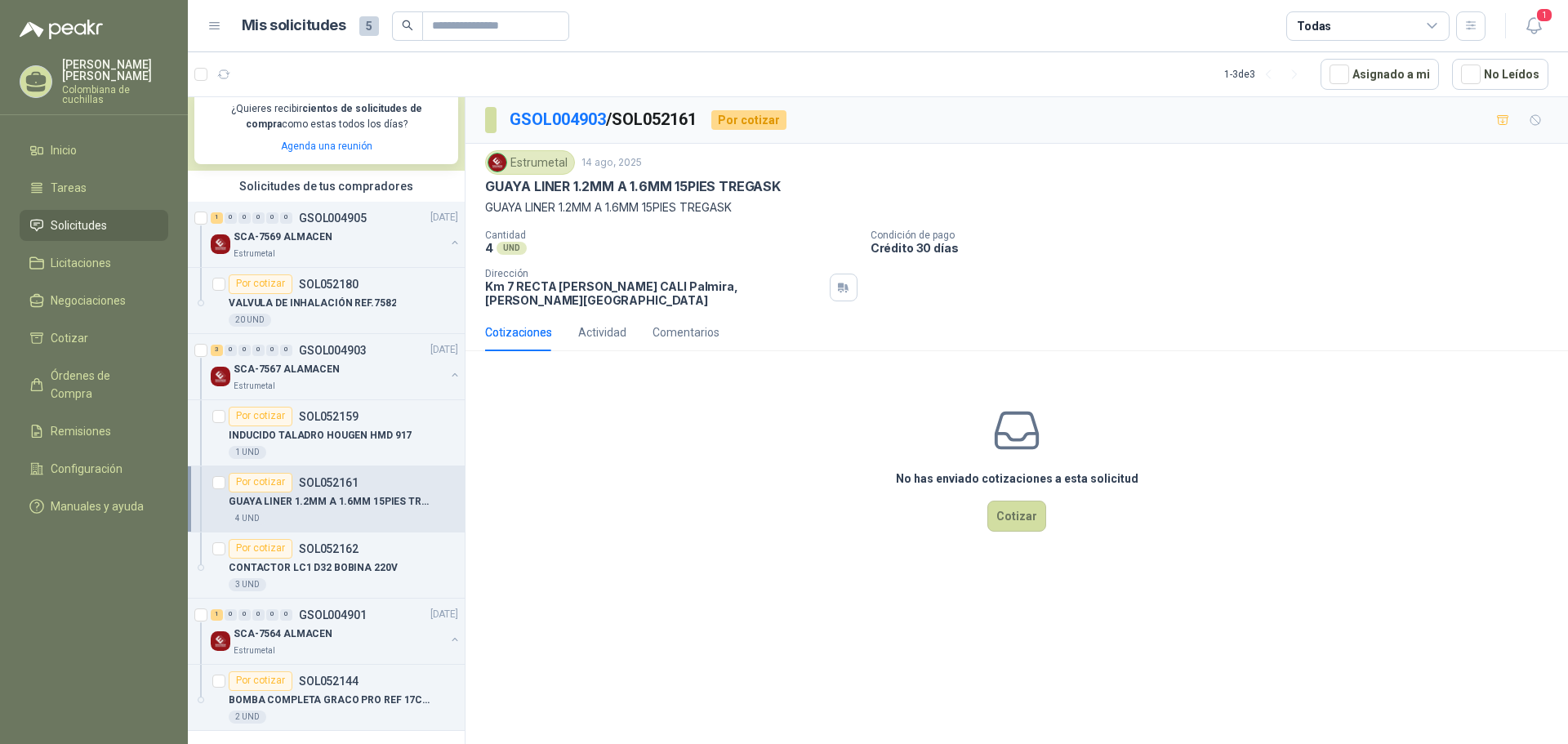
scroll to position [331, 0]
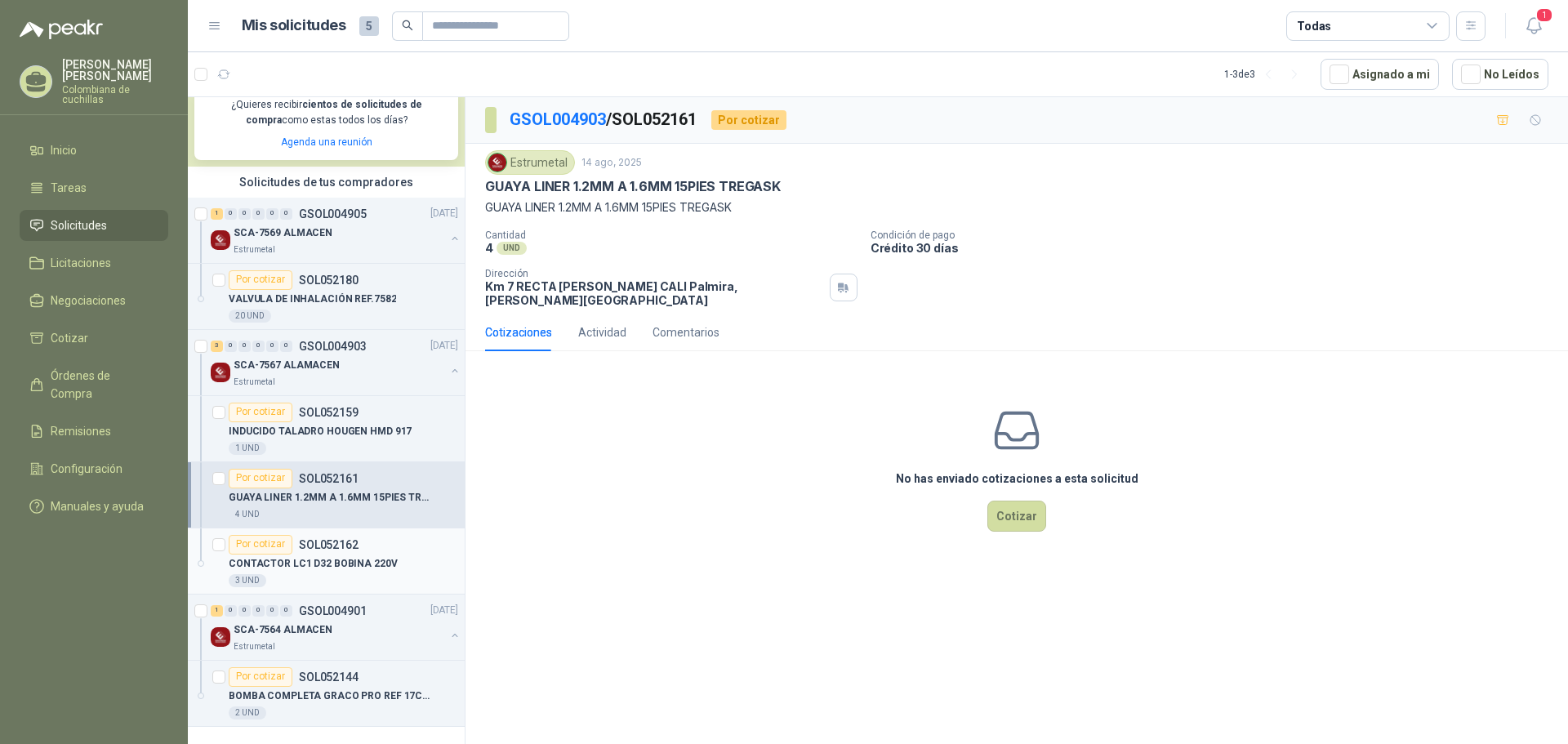
click at [389, 571] on div "CONTACTOR LC1 D32 BOBINA 220V" at bounding box center [343, 563] width 230 height 19
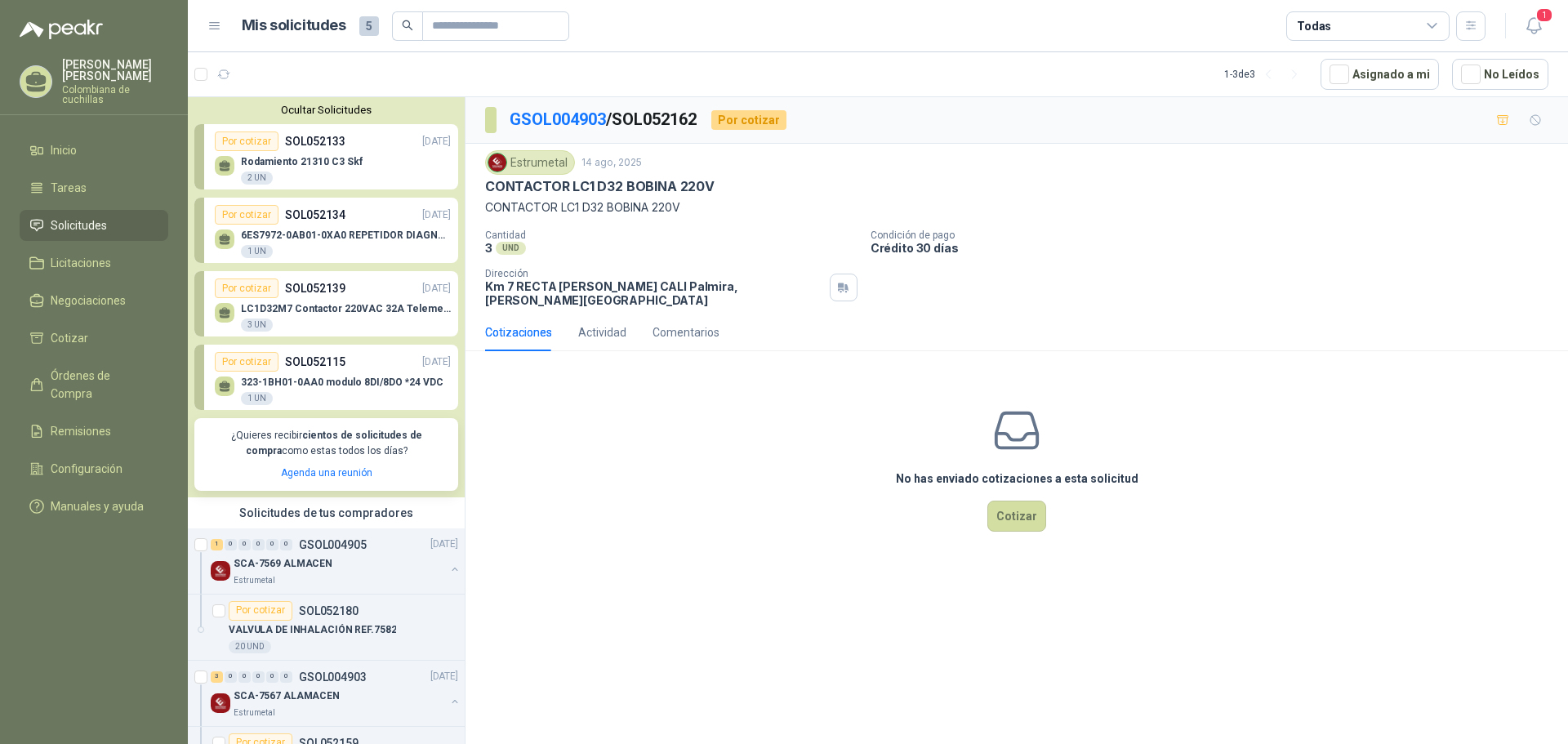
click at [350, 235] on p "6ES7972-0AB01-0XA0 REPETIDOR DIAGNOSTICO" at bounding box center [346, 235] width 210 height 12
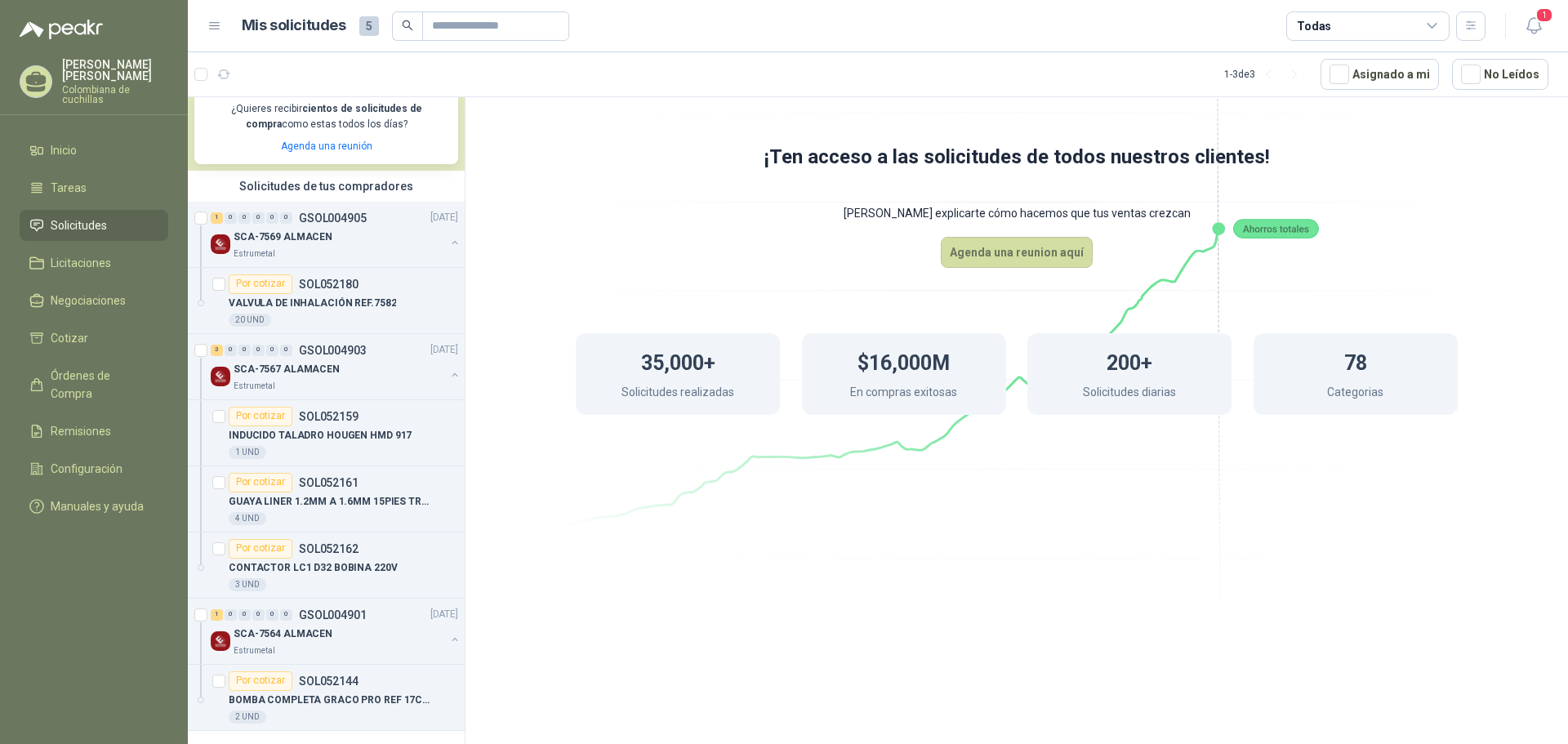
scroll to position [331, 0]
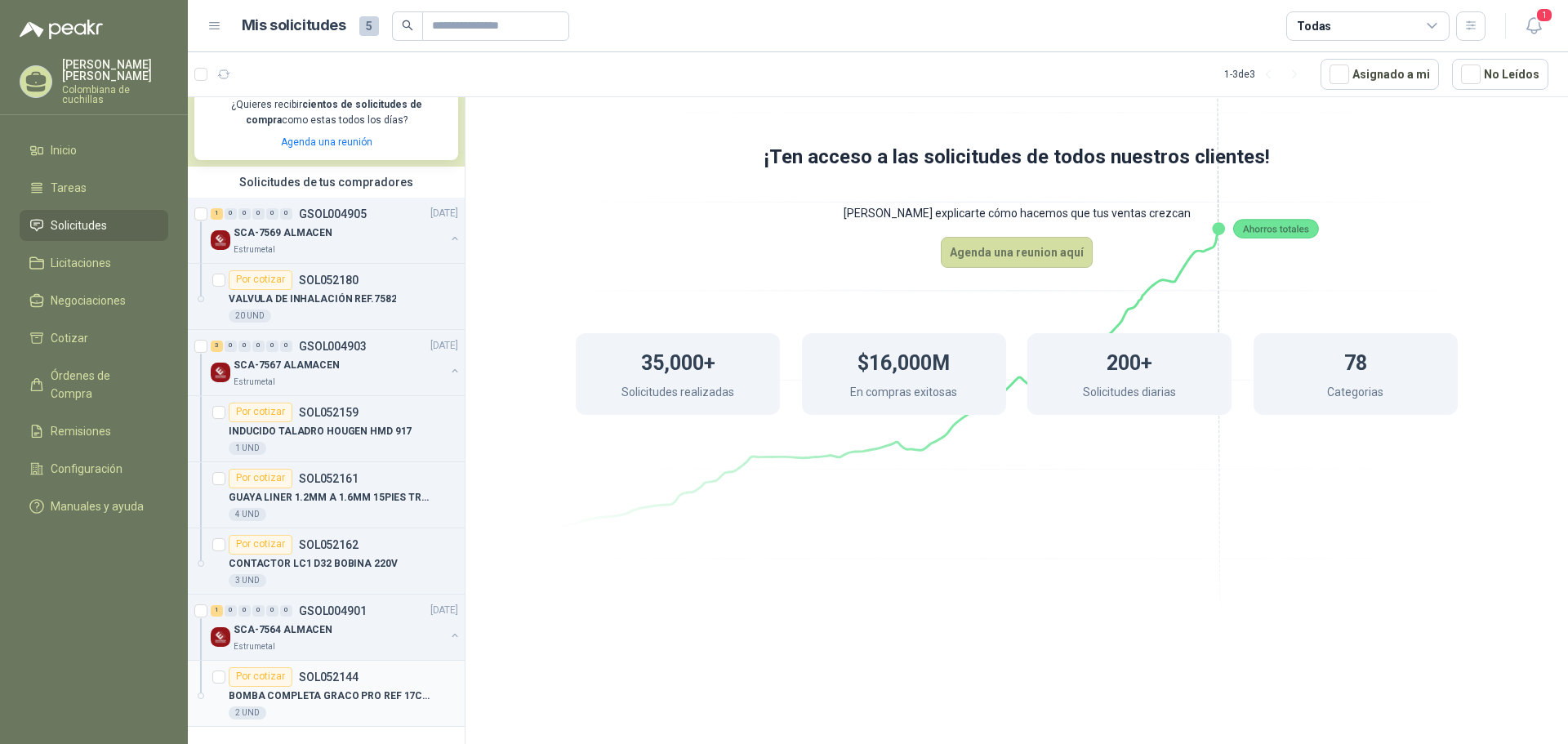
click at [363, 699] on p "BOMBA COMPLETA GRACO PRO REF 17C487" at bounding box center [331, 695] width 204 height 15
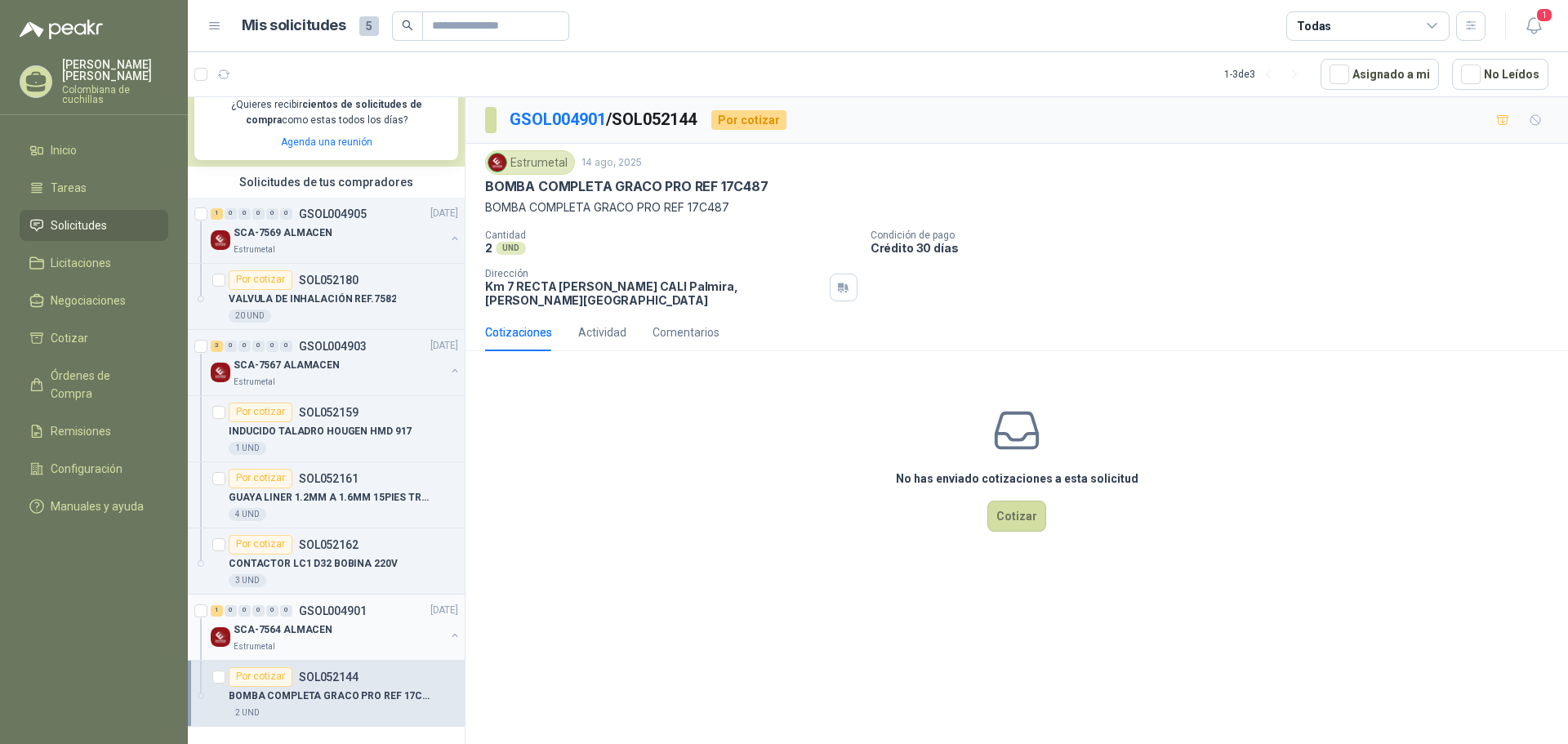
click at [369, 638] on div "SCA-7564 ALMACEN" at bounding box center [339, 630] width 211 height 19
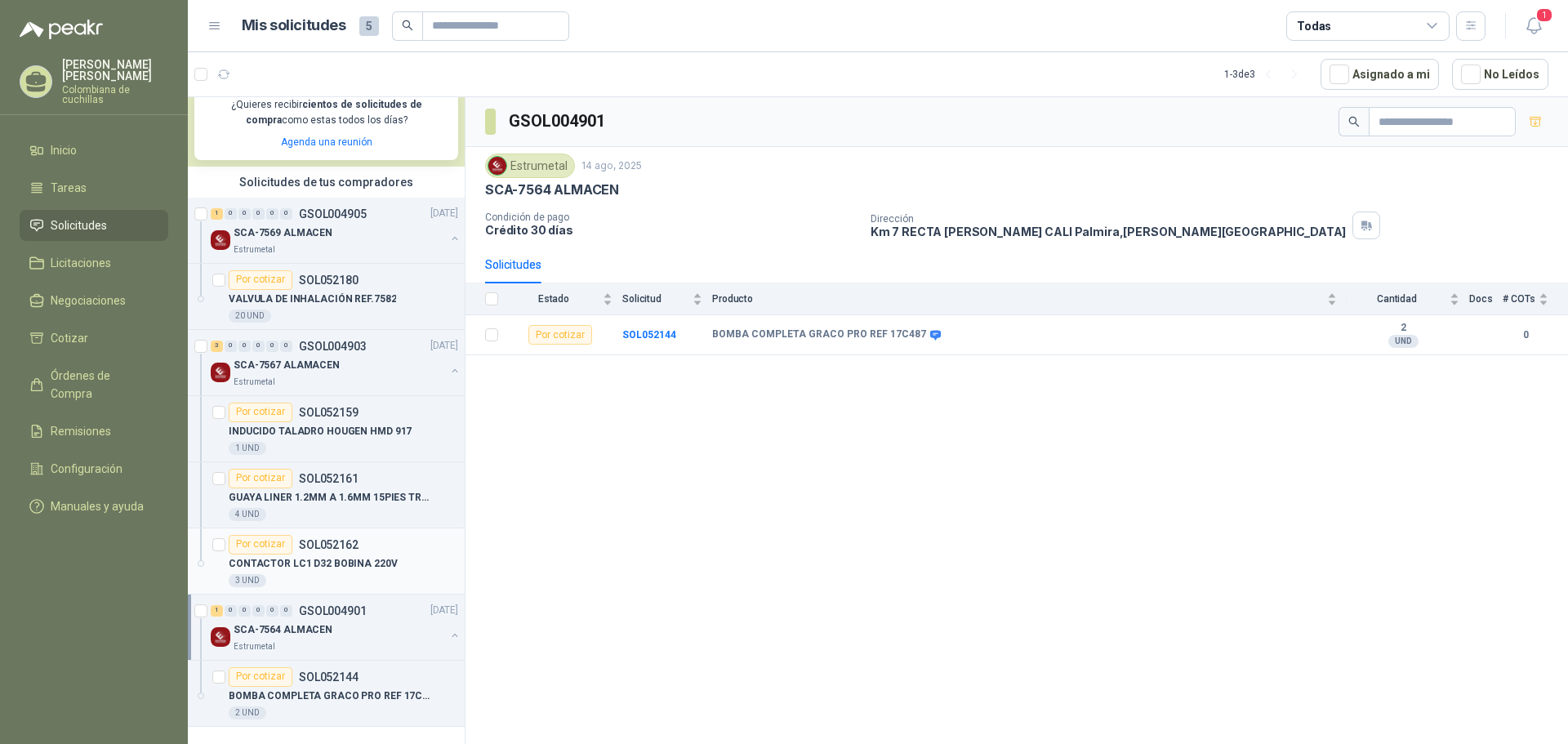
click at [346, 564] on p "CONTACTOR LC1 D32 BOBINA 220V" at bounding box center [313, 563] width 169 height 15
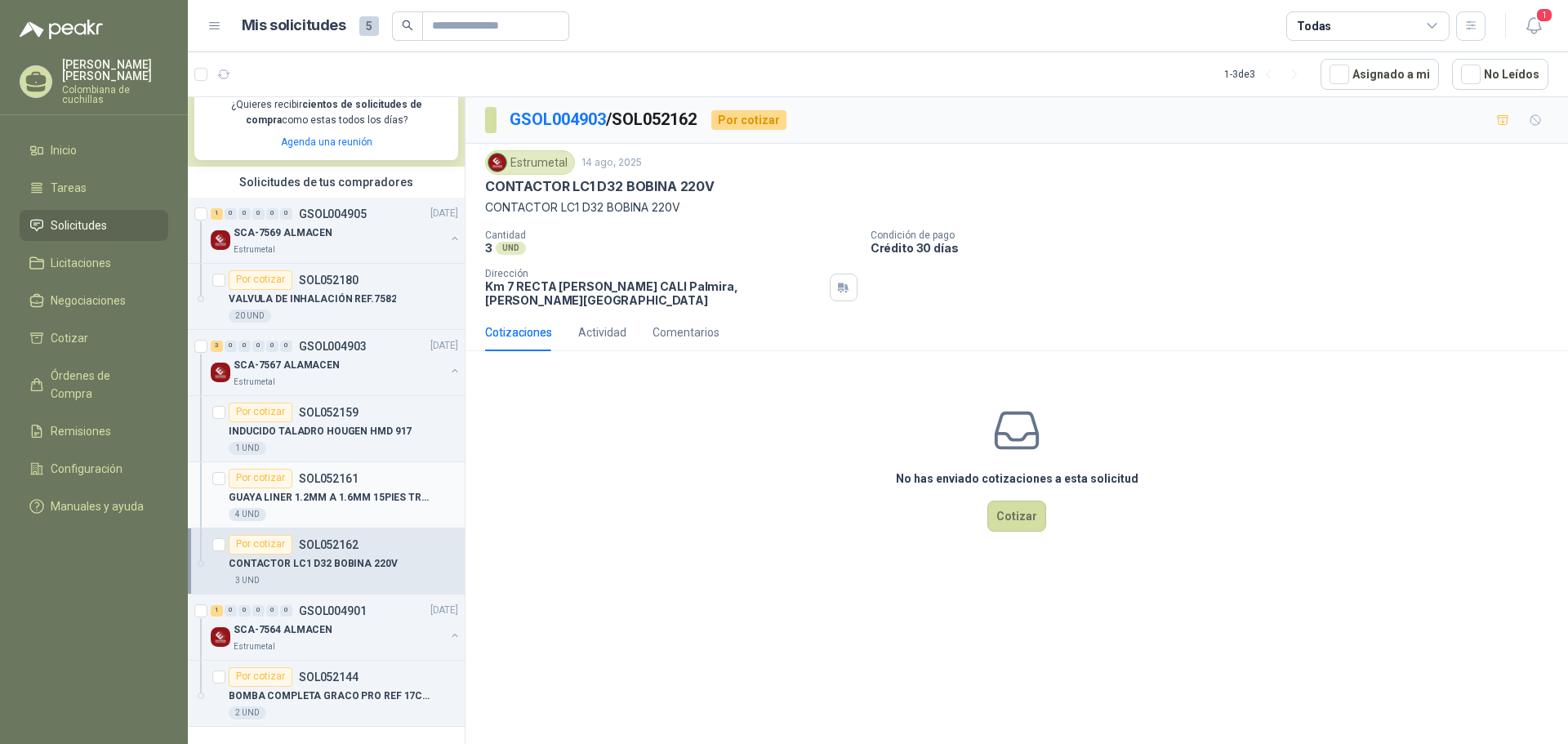
click at [362, 495] on p "GUAYA LINER 1.2MM A 1.6MM 15PIES TREGASK" at bounding box center [331, 498] width 204 height 15
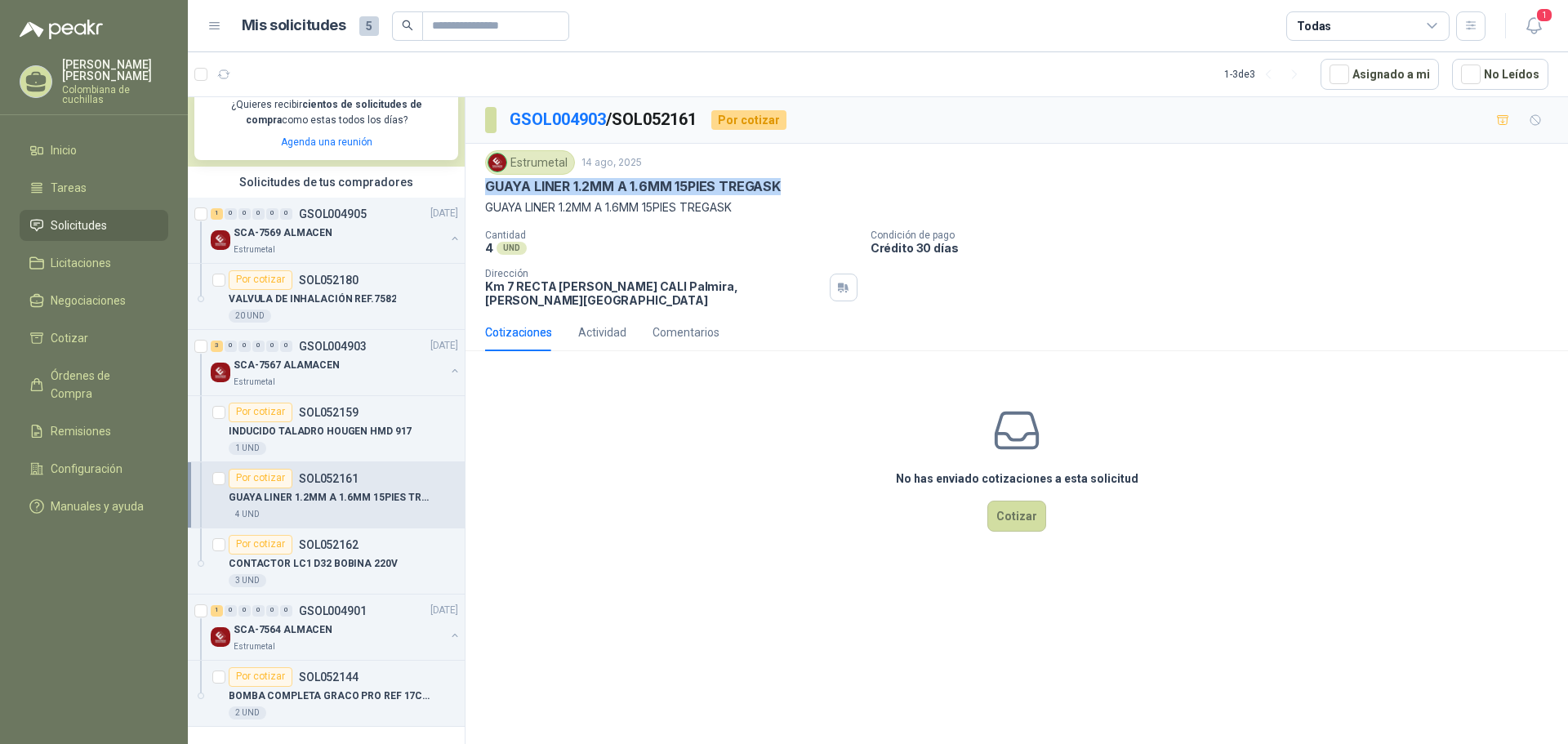
drag, startPoint x: 482, startPoint y: 190, endPoint x: 811, endPoint y: 187, distance: 329.0
click at [811, 187] on div "Estrumetal 14 ago, 2025 GUAYA LINER 1.2MM A 1.6MM 15PIES TREGASK GUAYA LINER 1.…" at bounding box center [1016, 229] width 1103 height 170
copy p "GUAYA LINER 1.2MM A 1.6MM 15PIES TREGASK"
click at [1533, 18] on icon "button" at bounding box center [1534, 25] width 20 height 20
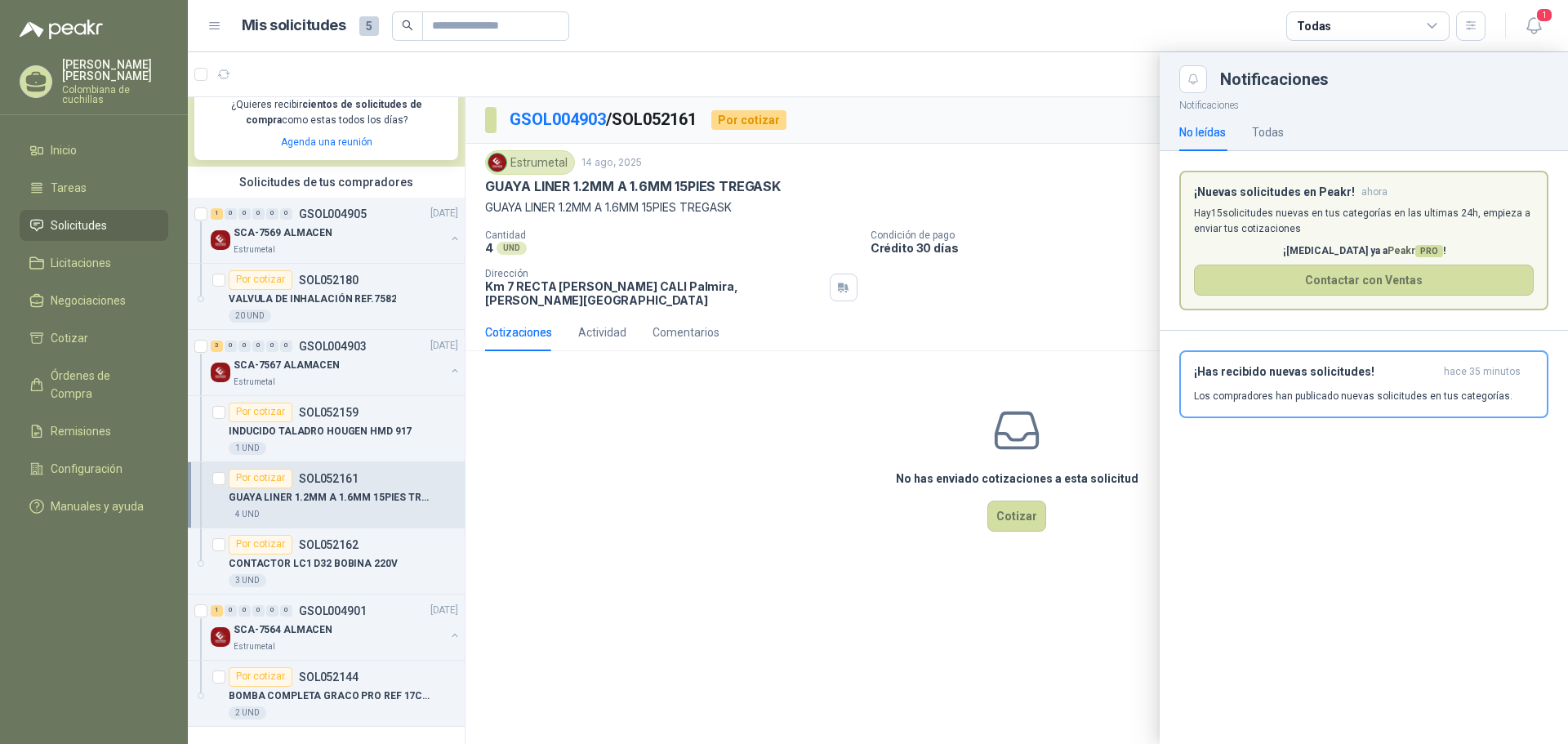
drag, startPoint x: 457, startPoint y: 402, endPoint x: 475, endPoint y: 171, distance: 231.7
click at [474, 180] on div at bounding box center [877, 398] width 1380 height 691
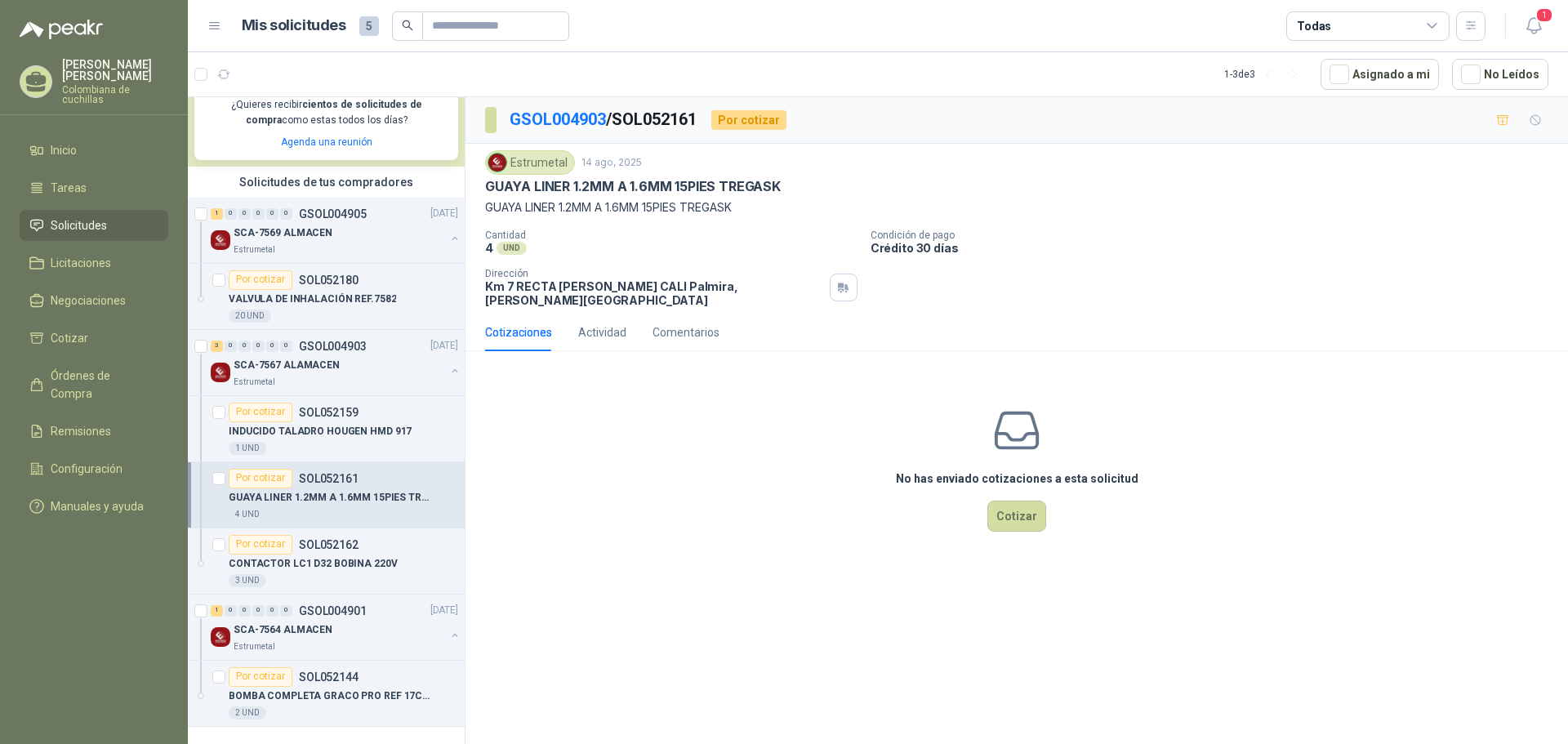
click at [686, 565] on div "GSOL004903 / SOL052161 Por cotizar Estrumetal 14 ago, 2025 GUAYA LINER 1.2MM A …" at bounding box center [1016, 424] width 1103 height 652
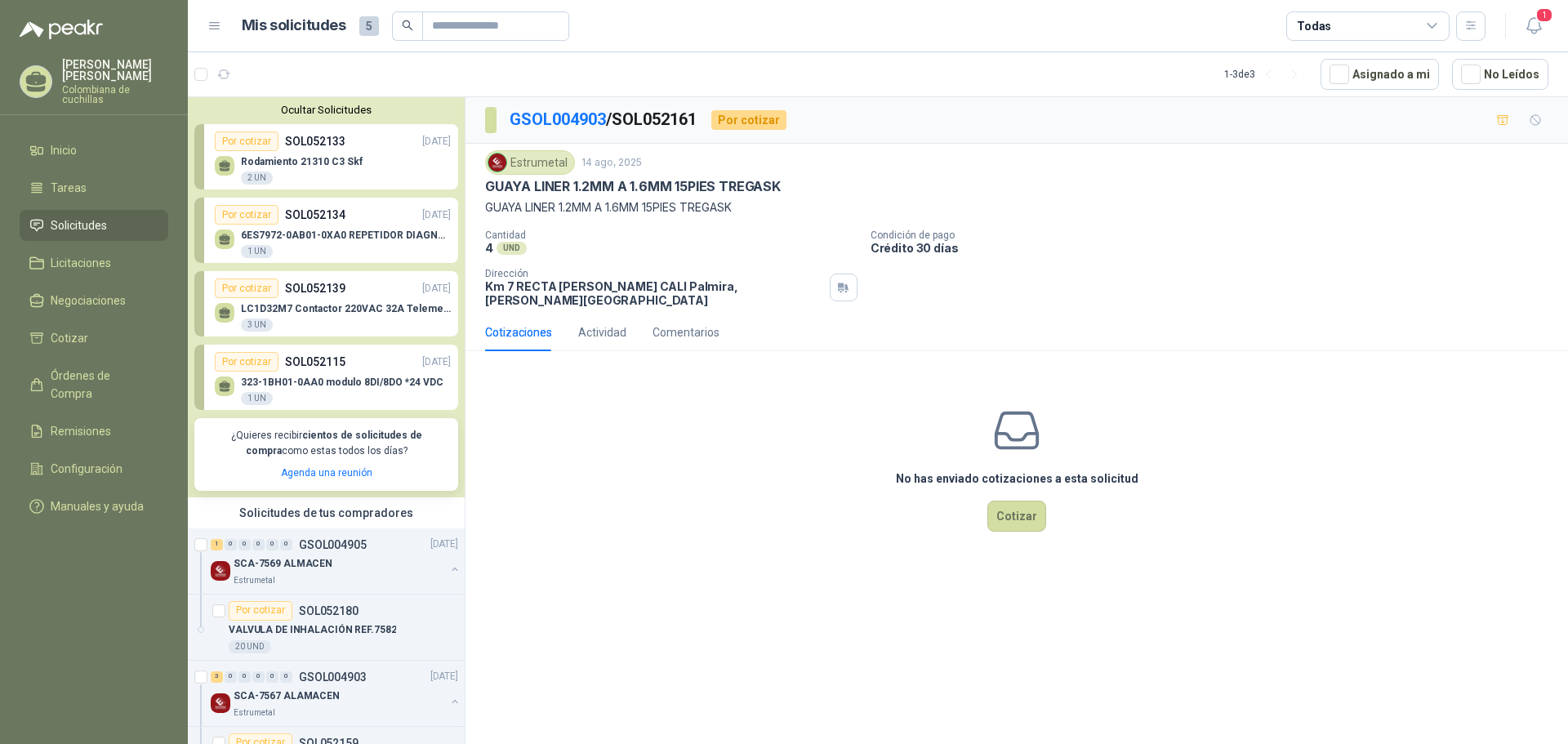
click at [331, 175] on div "Rodamiento 21310 C3 Skf 2 UN" at bounding box center [301, 170] width 122 height 29
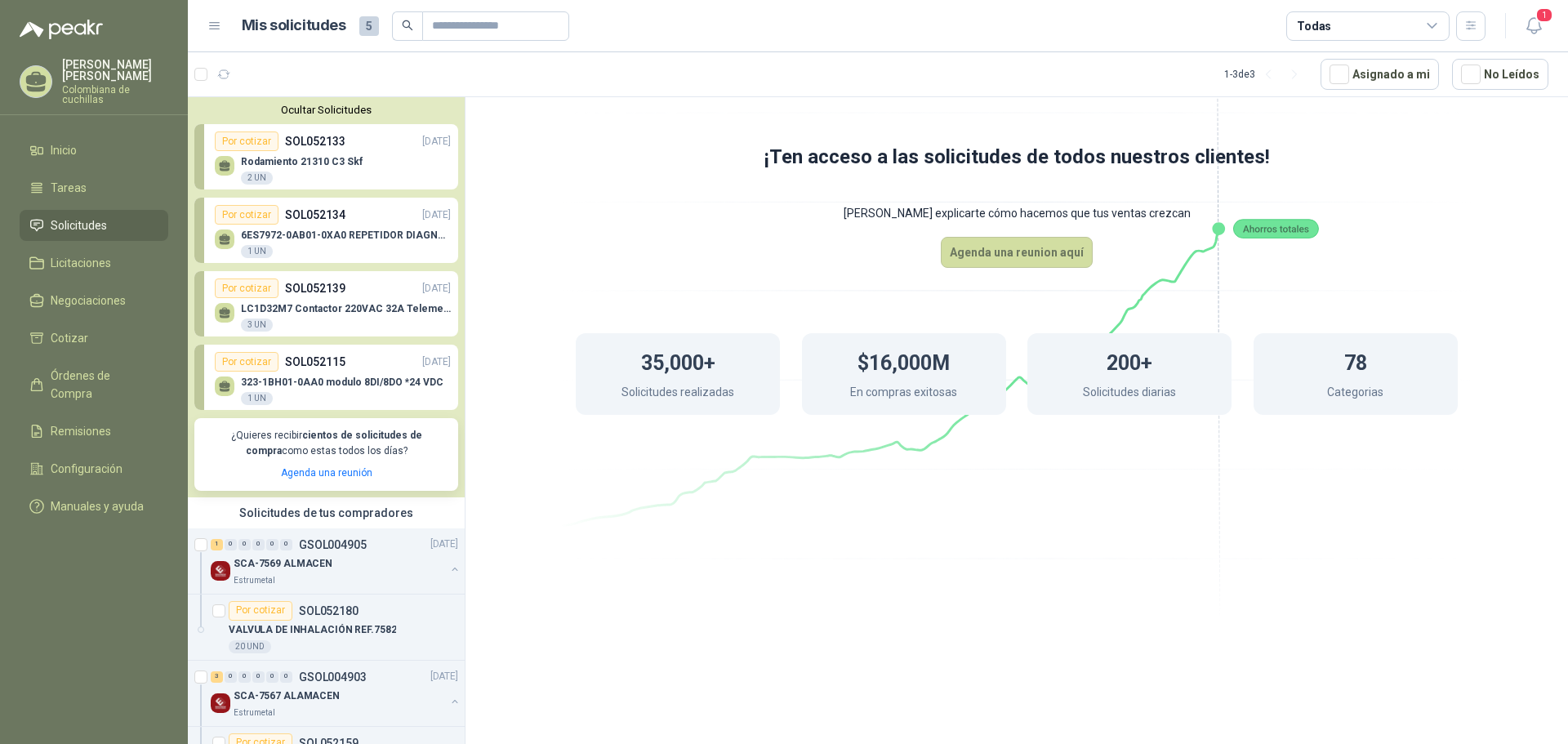
click at [236, 166] on div "Rodamiento 21310 C3 Skf 2 UN" at bounding box center [332, 168] width 236 height 34
click at [331, 138] on p "SOL052133" at bounding box center [315, 140] width 61 height 18
click at [356, 385] on p "323-1BH01-0AA0 modulo 8DI/8DO *24 VDC" at bounding box center [342, 383] width 203 height 12
click at [342, 155] on div "Rodamiento 21310 C3 Skf 2 UN" at bounding box center [332, 168] width 236 height 34
click at [242, 140] on div "Por cotizar" at bounding box center [246, 140] width 64 height 19
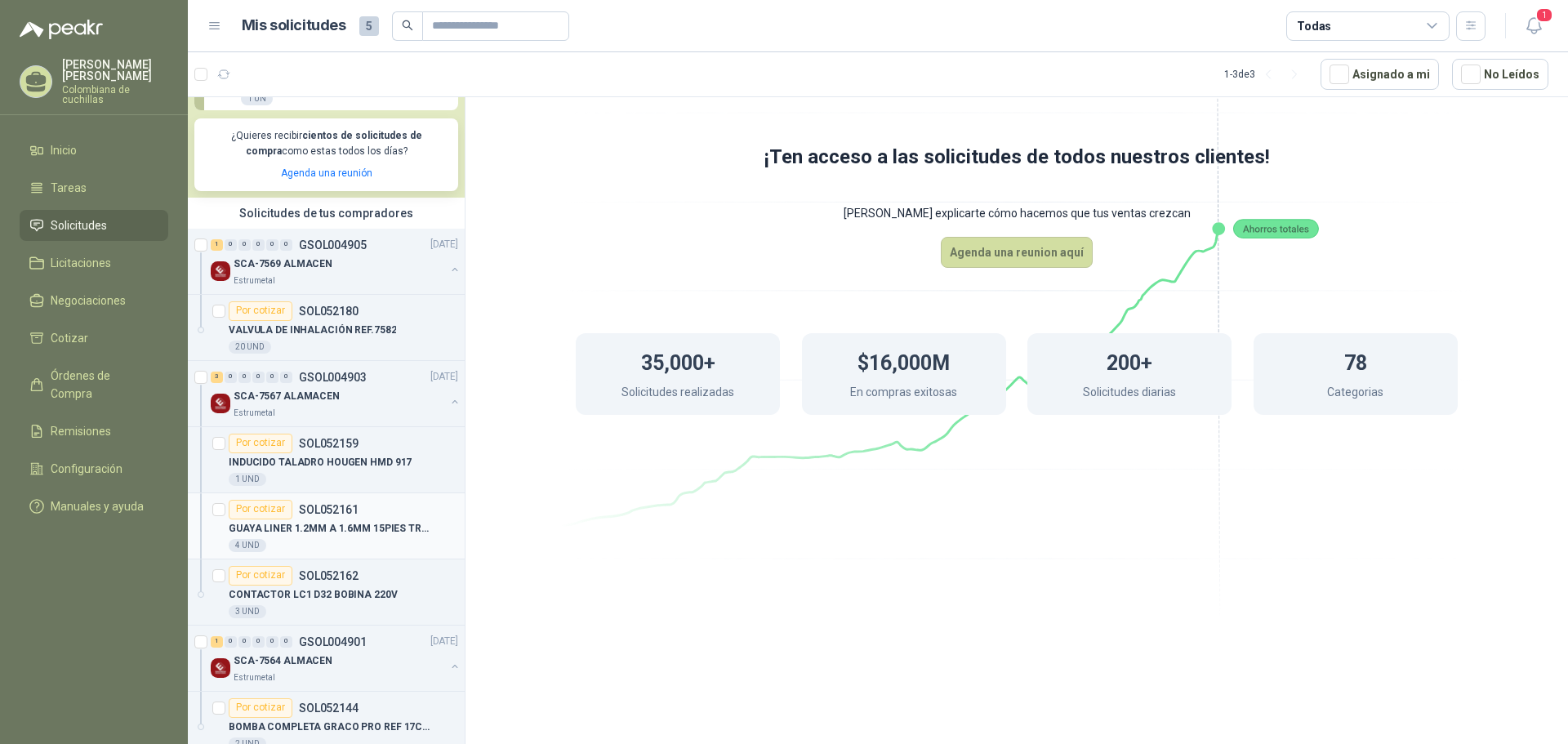
scroll to position [331, 0]
